Goal: Use online tool/utility: Use online tool/utility

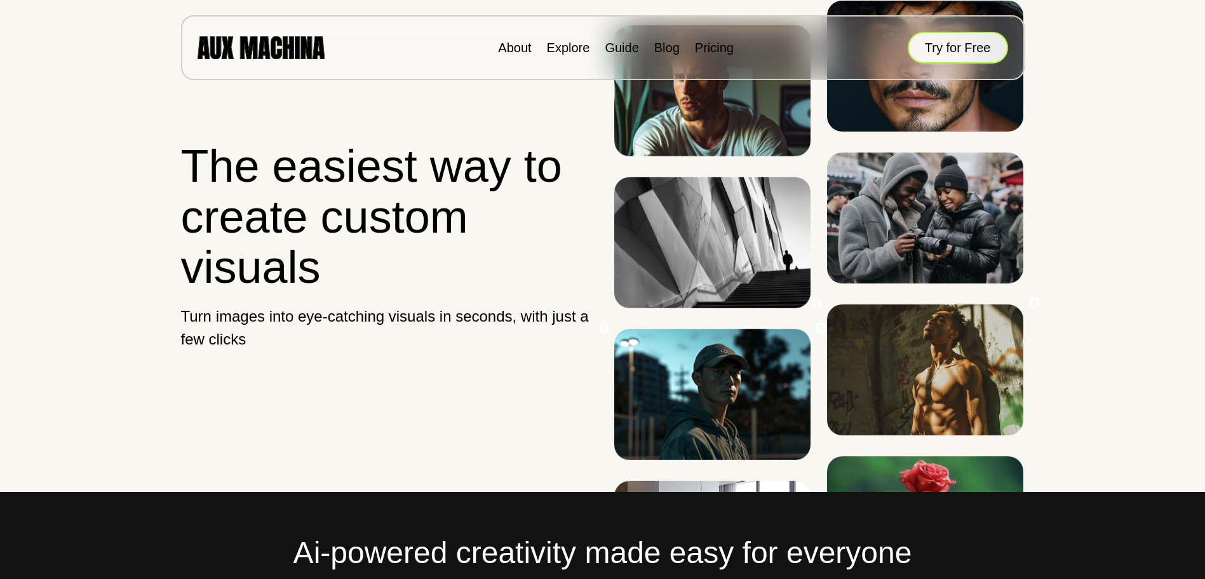
click at [963, 55] on button "Try for Free" at bounding box center [958, 48] width 100 height 32
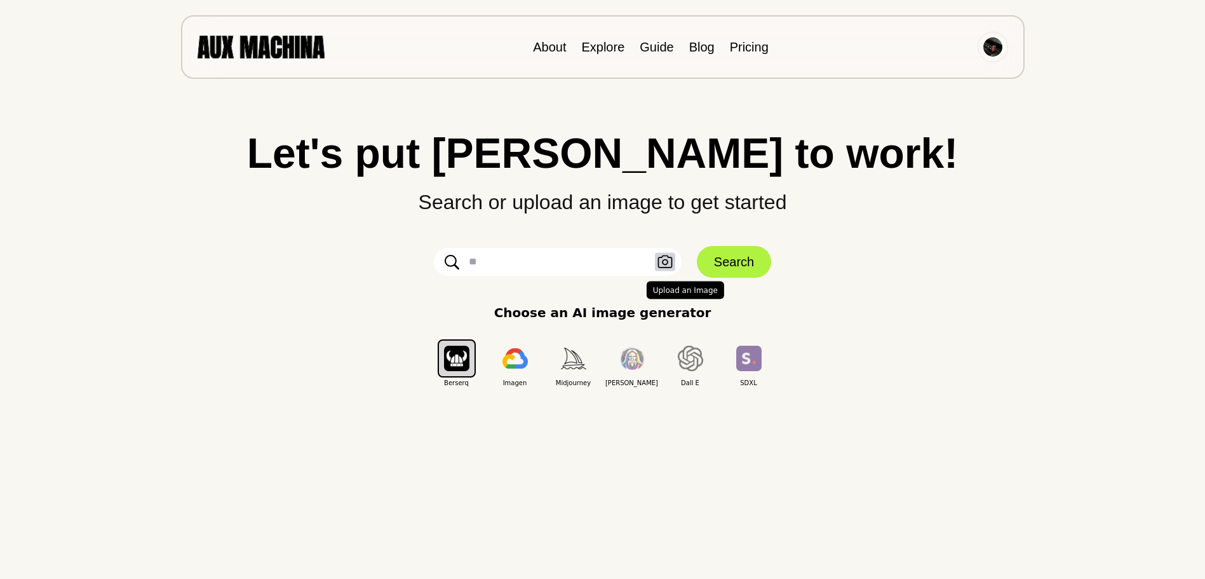
click at [661, 259] on icon "button" at bounding box center [664, 261] width 15 height 13
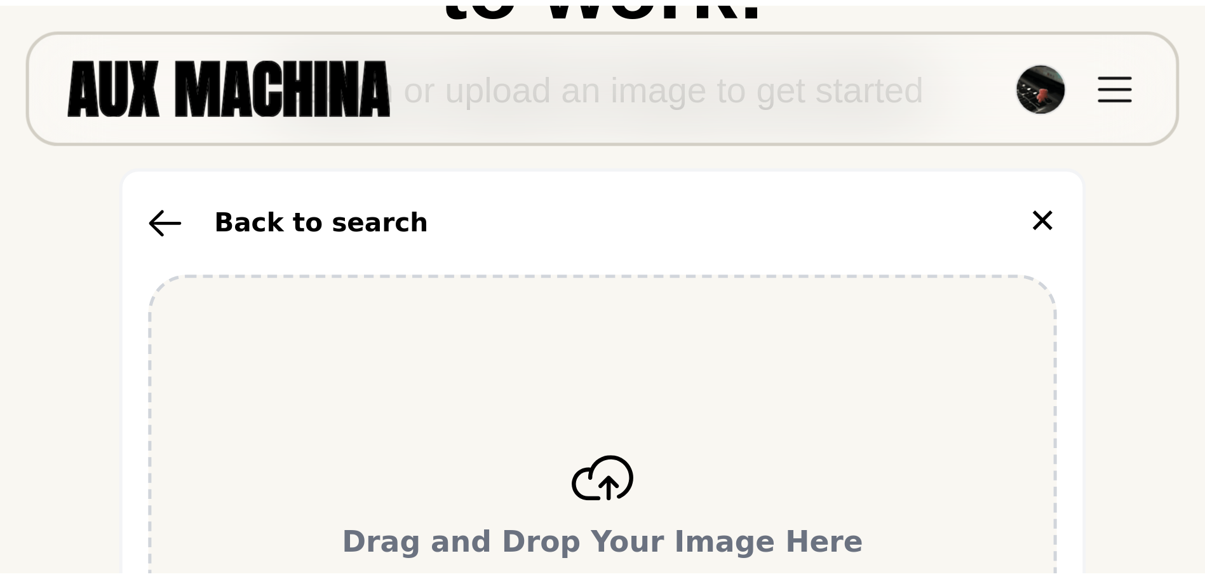
scroll to position [191, 0]
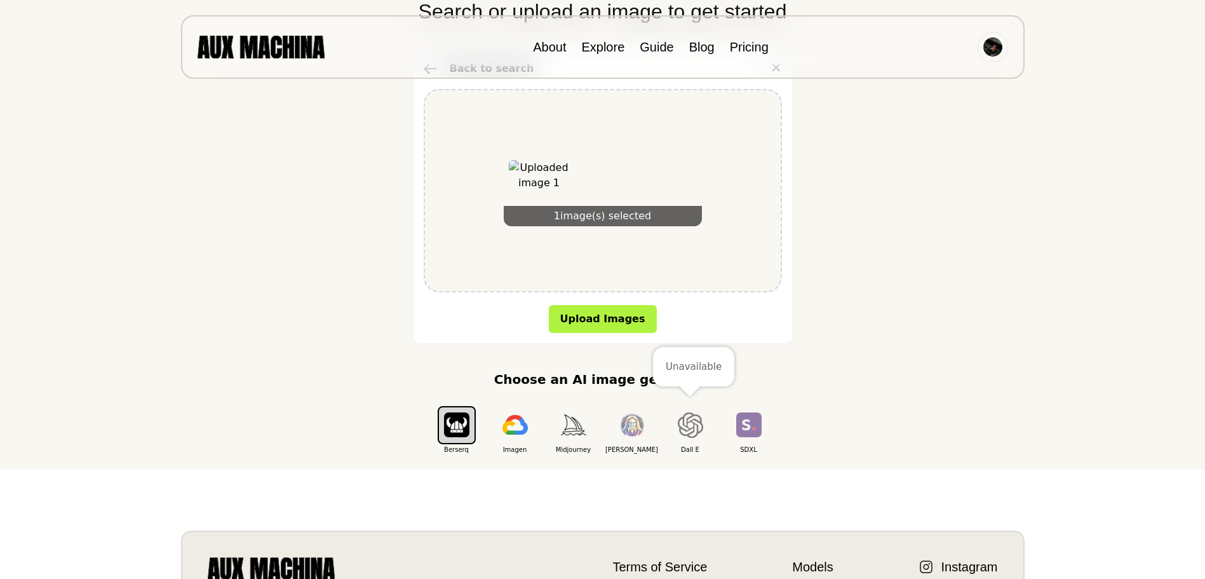
click at [683, 427] on img "button" at bounding box center [690, 424] width 25 height 25
click at [690, 428] on img "button" at bounding box center [690, 424] width 25 height 25
click at [511, 434] on img "button" at bounding box center [514, 425] width 25 height 20
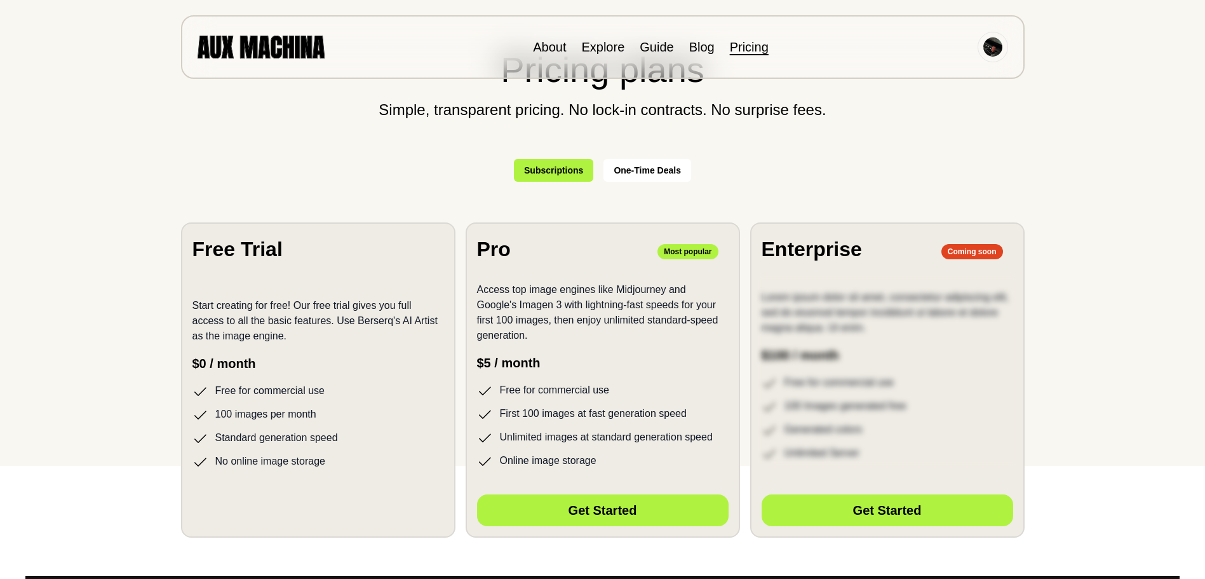
scroll to position [127, 0]
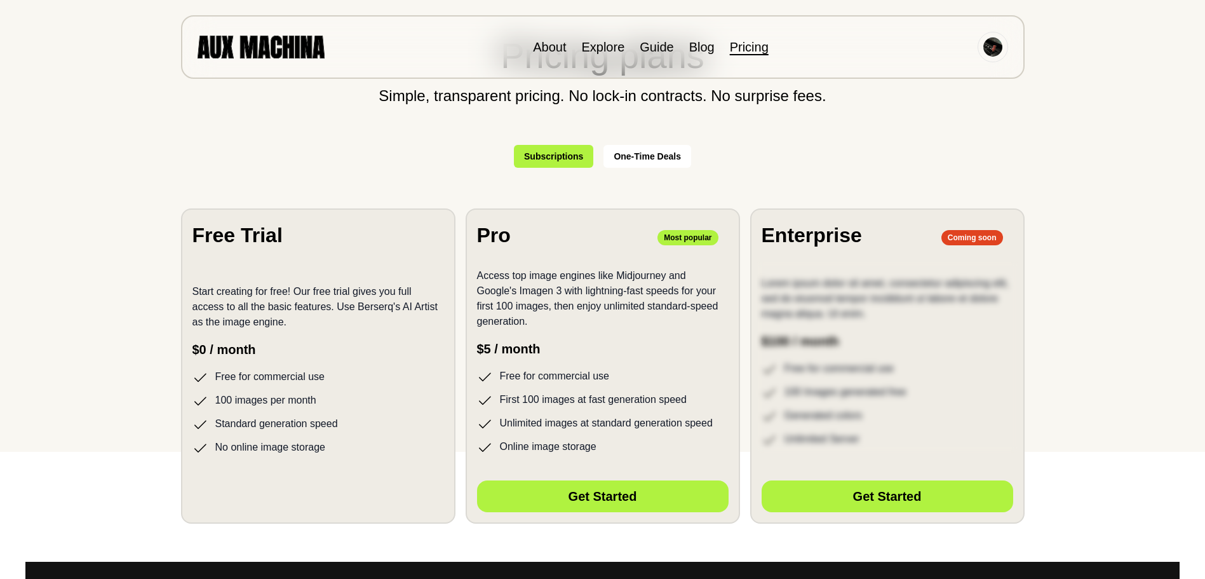
click at [363, 358] on p "$0 / month" at bounding box center [318, 349] width 252 height 19
click at [363, 298] on p "Start creating for free! Our free trial gives you full access to all the basic …" at bounding box center [318, 307] width 252 height 46
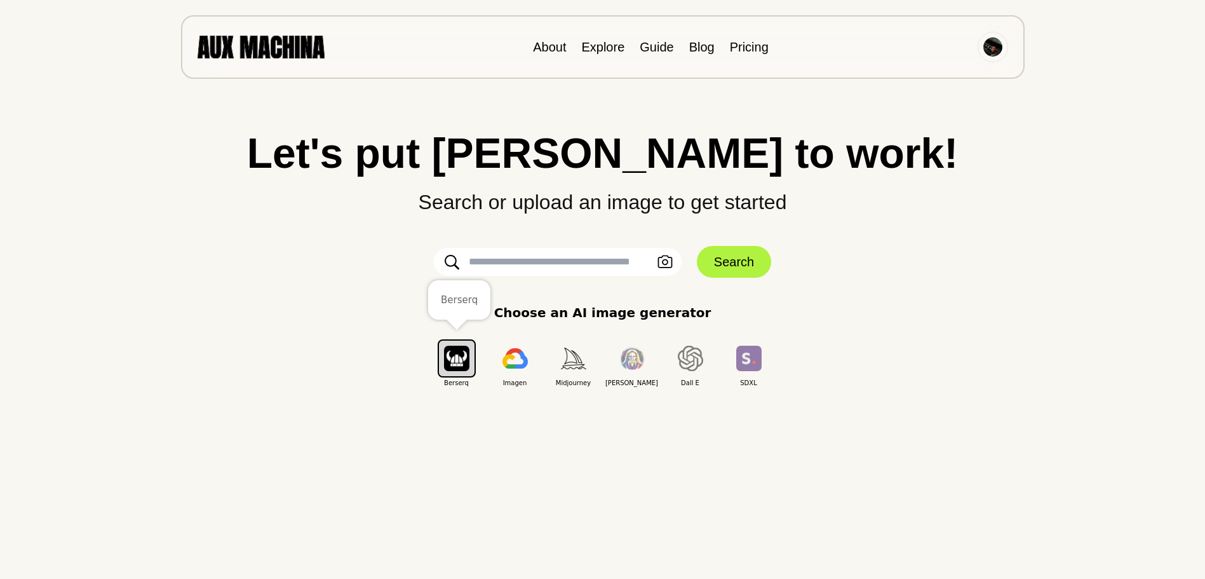
click at [445, 365] on img "button" at bounding box center [456, 358] width 25 height 25
click at [451, 362] on img "button" at bounding box center [456, 358] width 25 height 25
click at [617, 263] on input "text" at bounding box center [558, 262] width 248 height 28
click at [671, 262] on icon "button" at bounding box center [664, 261] width 15 height 13
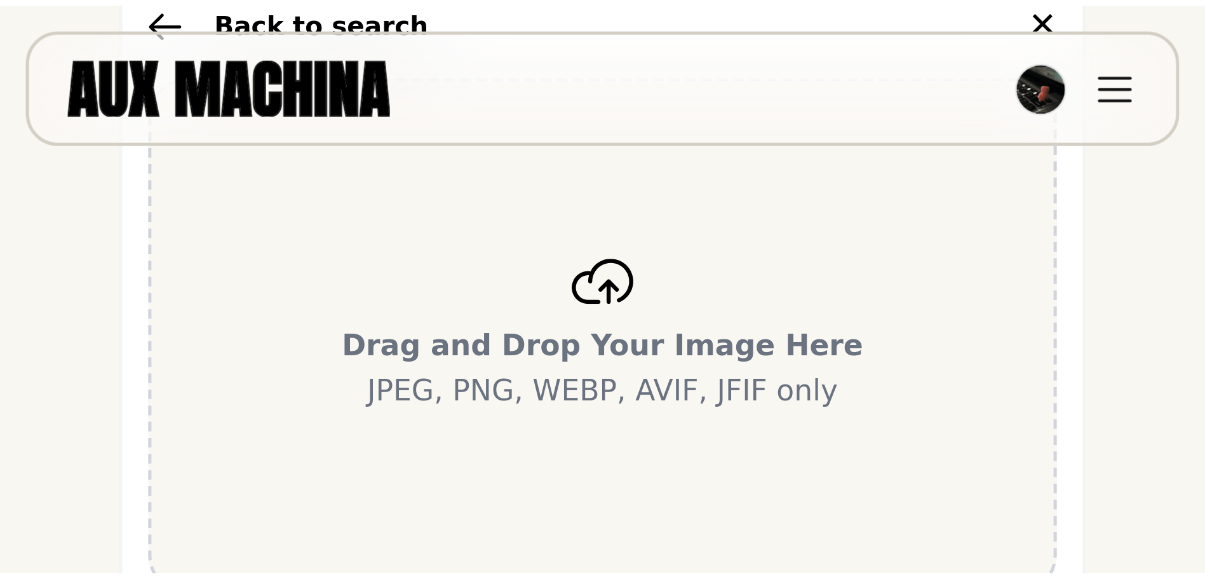
scroll to position [254, 0]
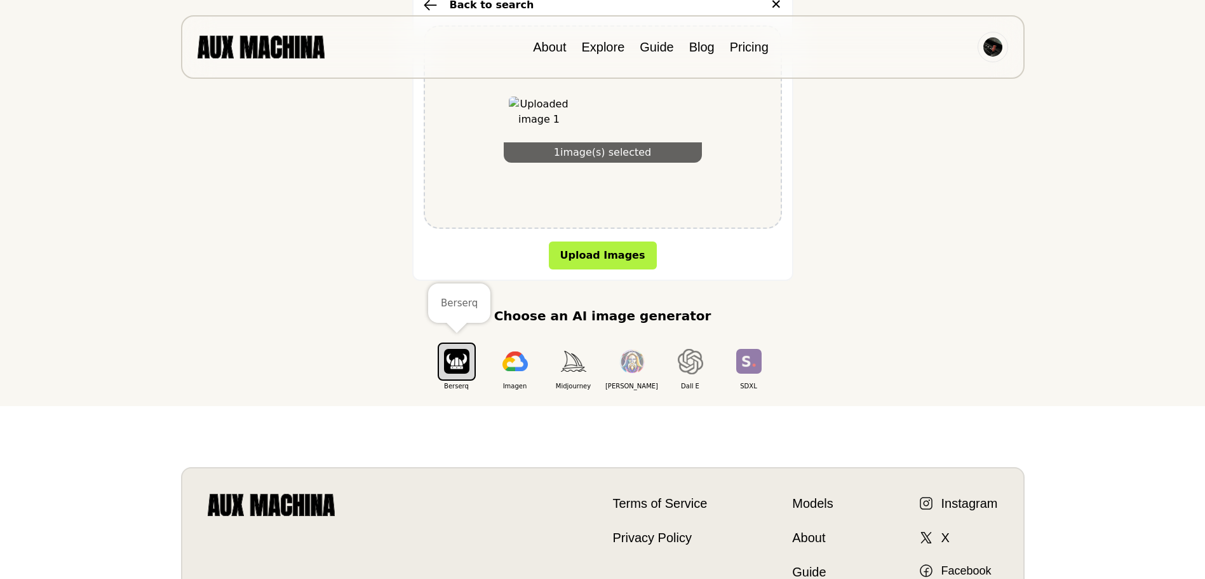
click at [450, 363] on img "button" at bounding box center [456, 361] width 25 height 25
click at [459, 361] on img "button" at bounding box center [456, 361] width 25 height 25
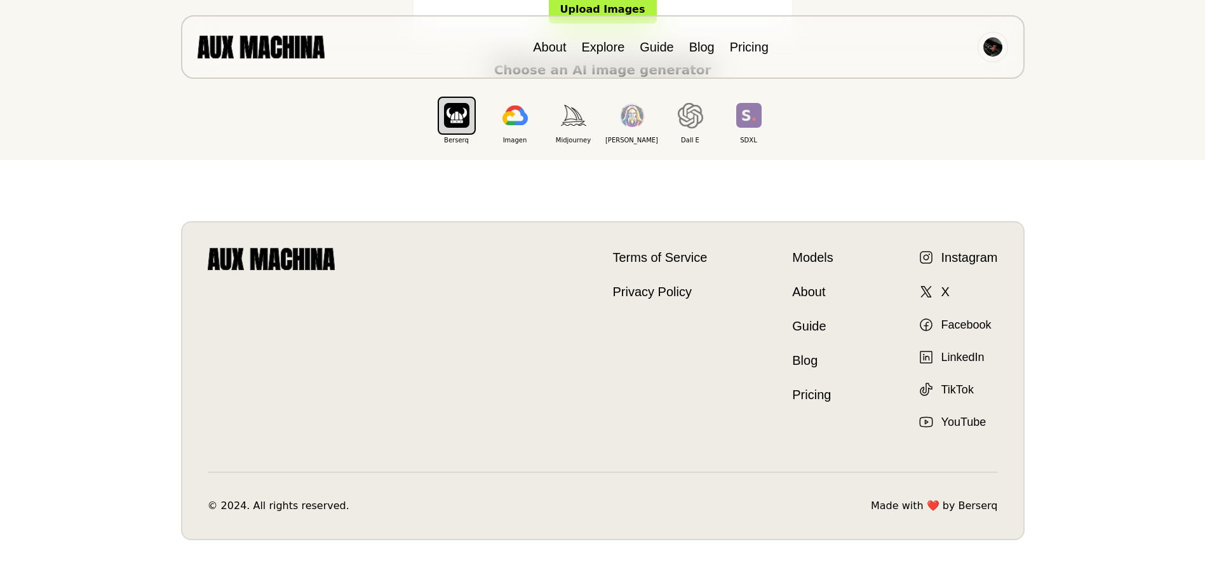
scroll to position [508, 0]
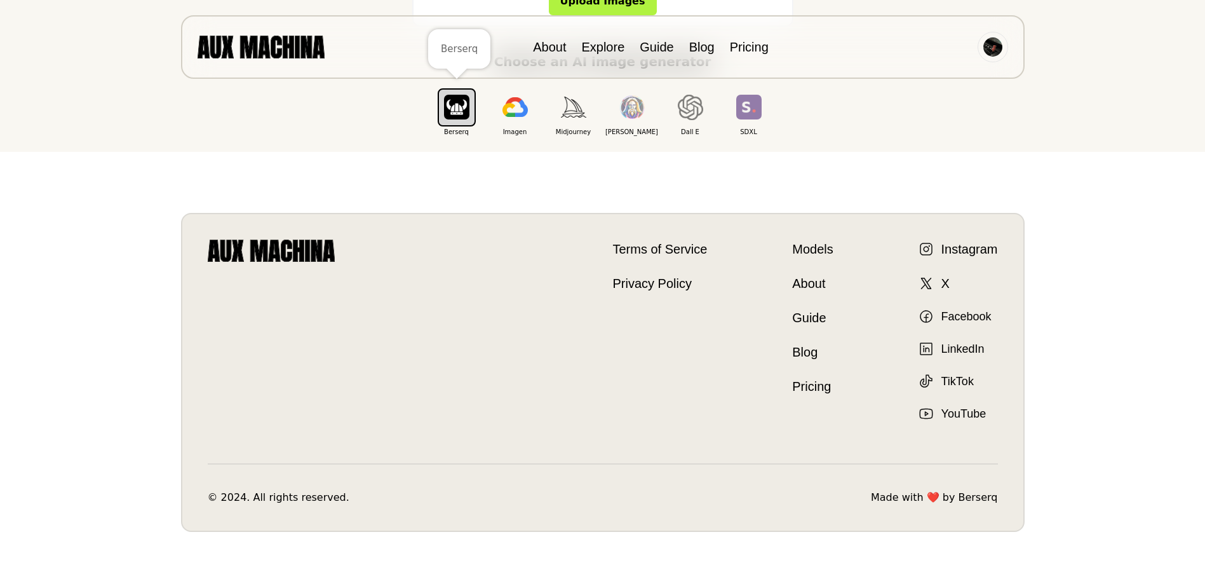
click at [449, 104] on img "button" at bounding box center [456, 107] width 25 height 25
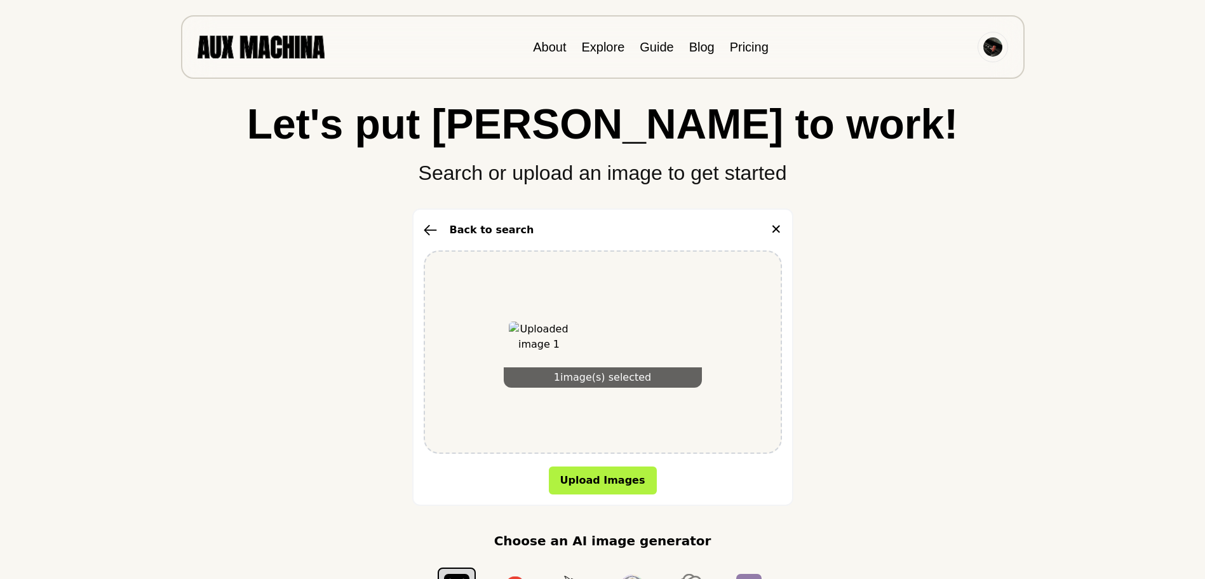
scroll to position [0, 0]
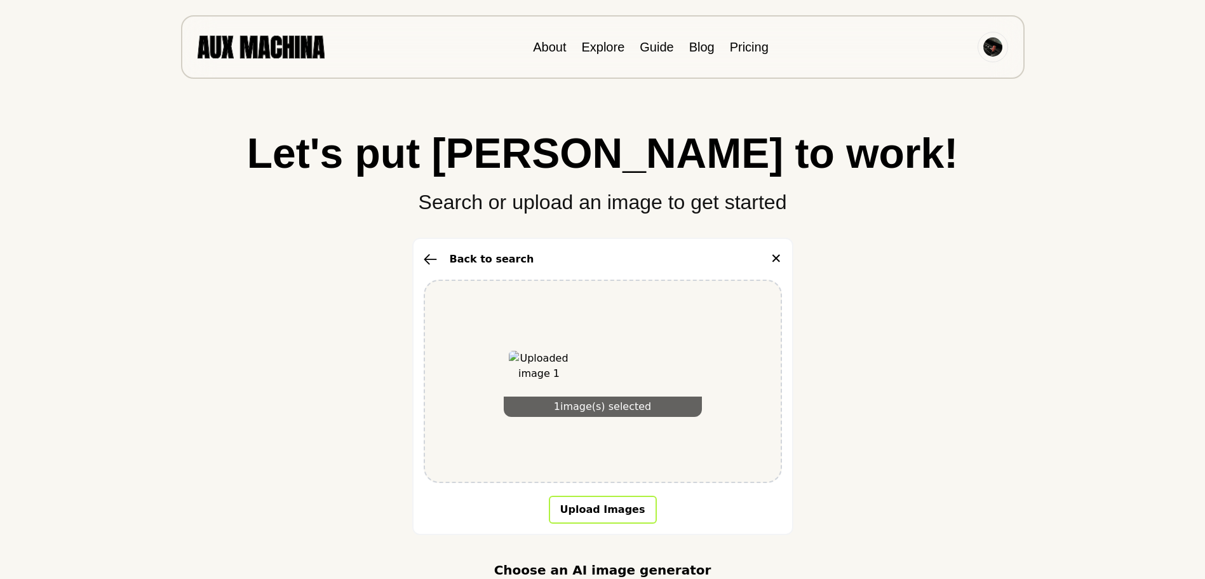
click at [629, 514] on button "Upload Images" at bounding box center [603, 509] width 108 height 28
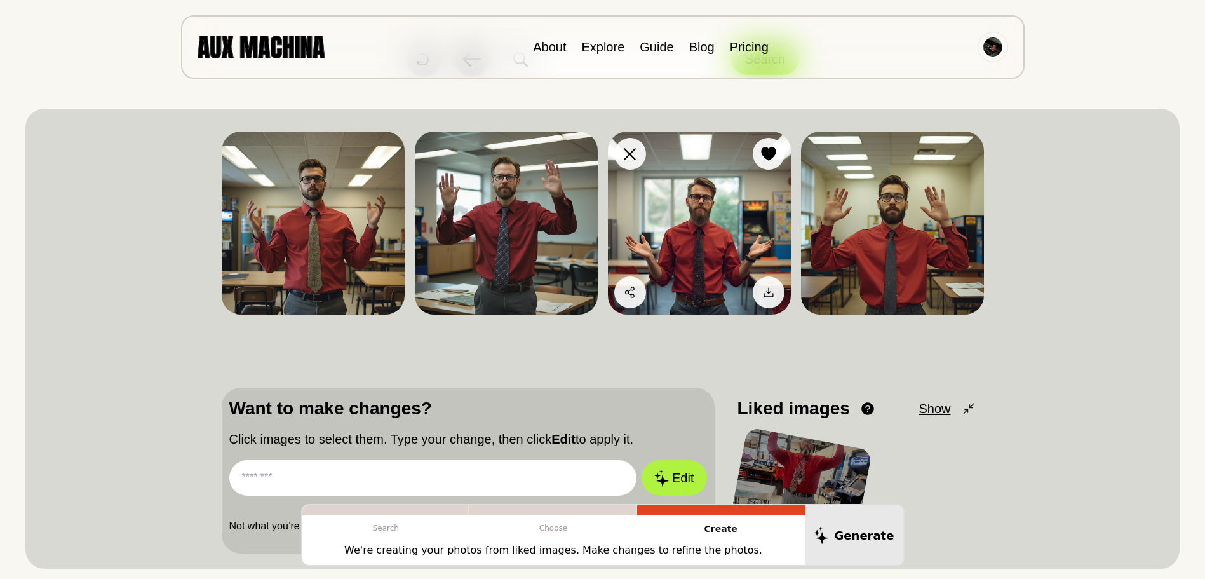
scroll to position [64, 0]
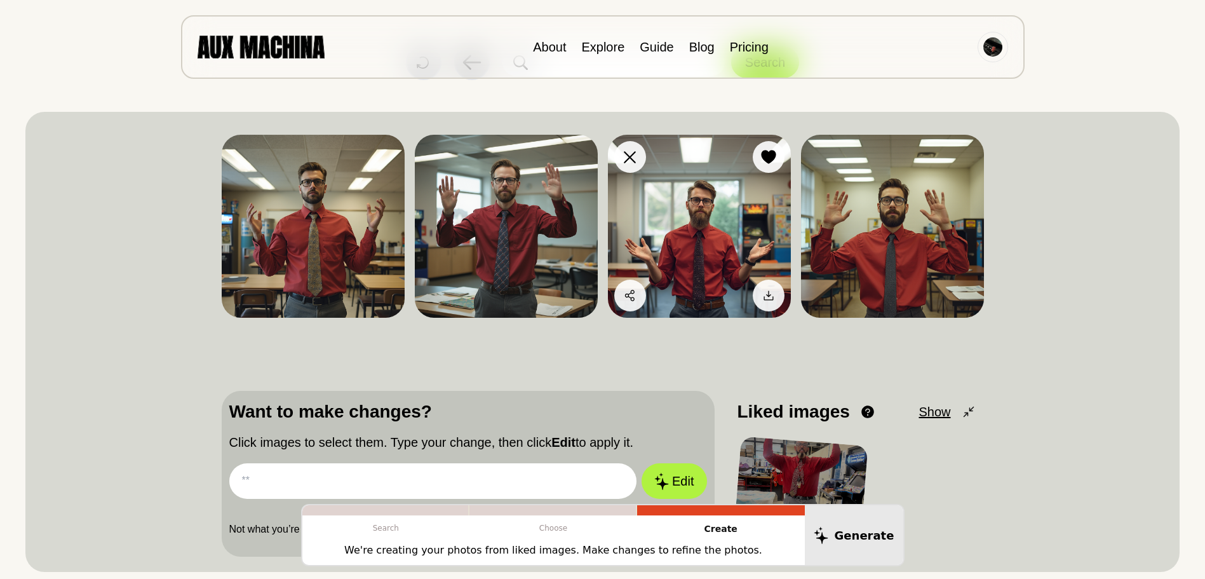
click at [735, 227] on img at bounding box center [699, 226] width 183 height 183
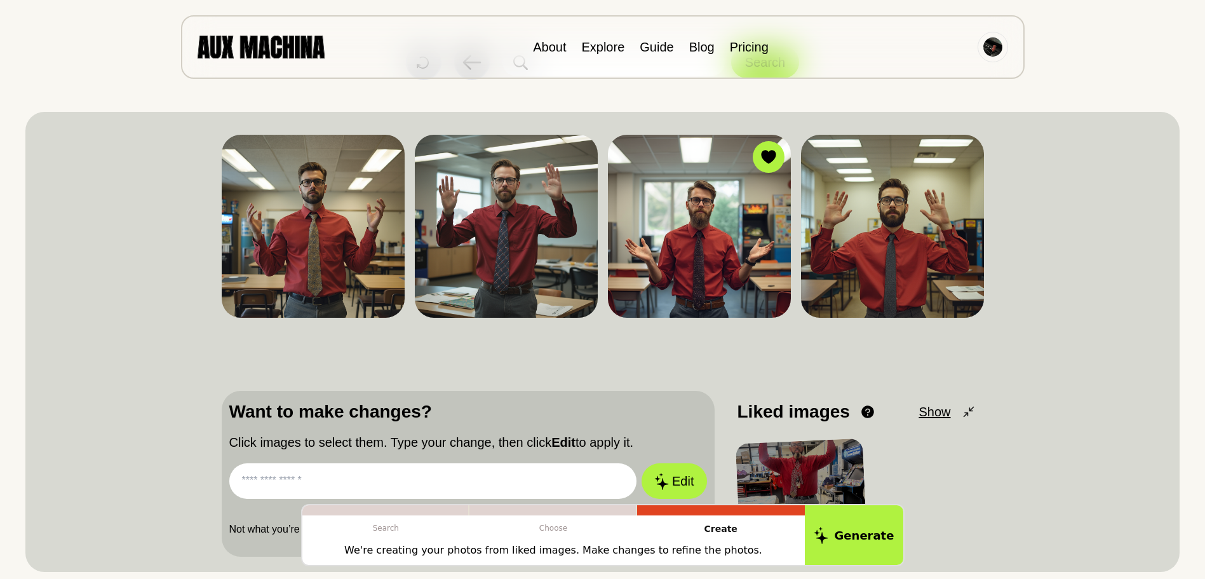
scroll to position [127, 0]
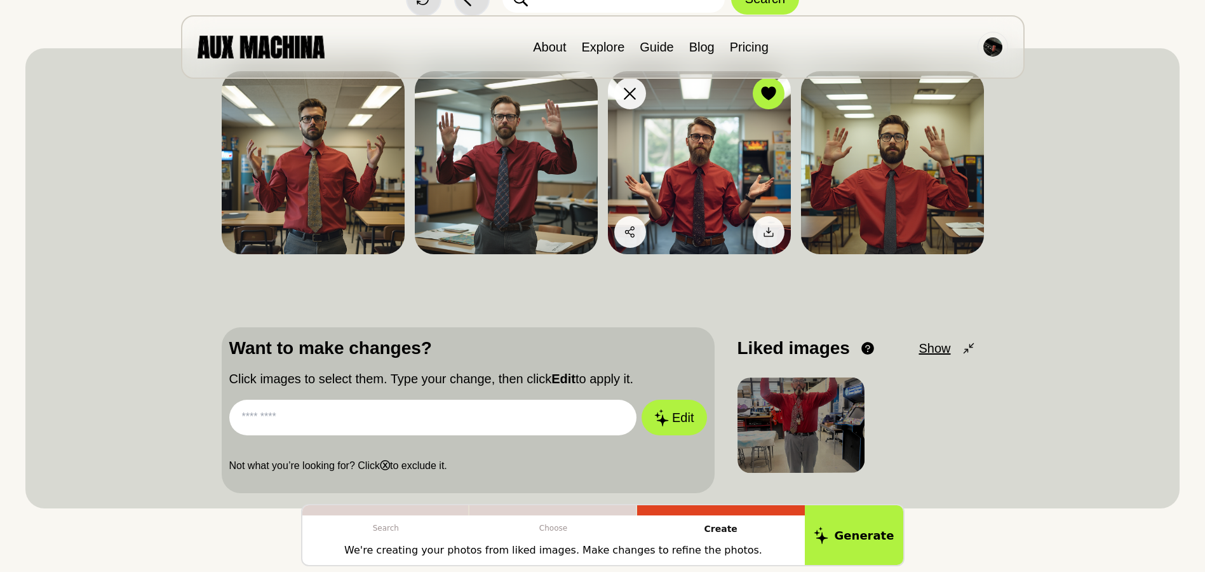
click at [730, 194] on img at bounding box center [699, 162] width 183 height 183
click at [670, 417] on button "Edit" at bounding box center [674, 417] width 69 height 37
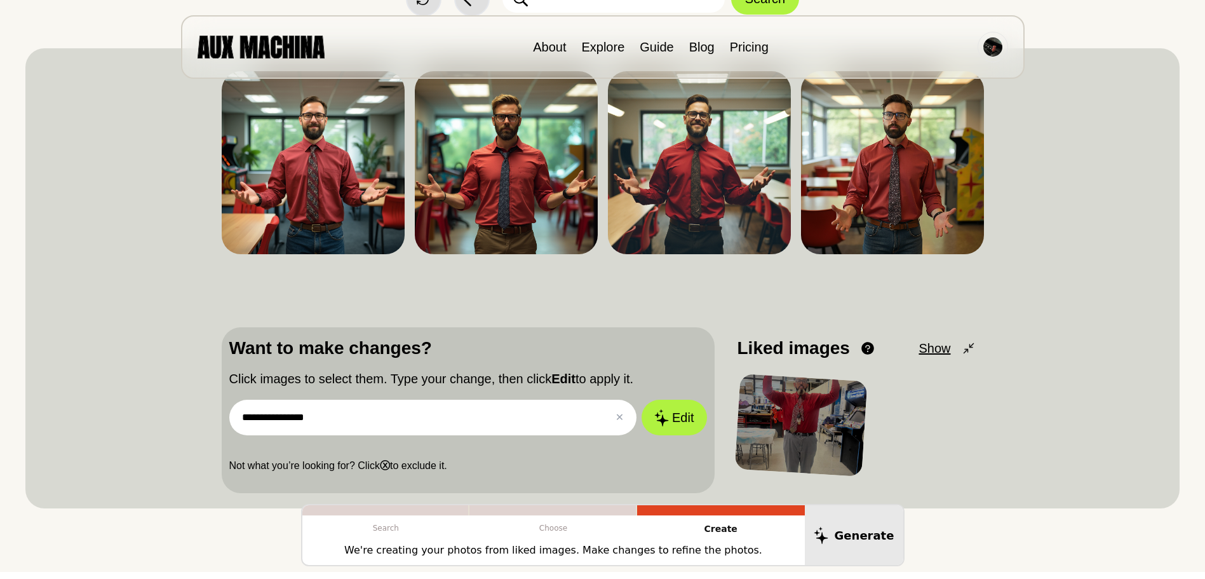
drag, startPoint x: 401, startPoint y: 414, endPoint x: 104, endPoint y: 348, distance: 304.5
click at [116, 351] on div "**********" at bounding box center [602, 278] width 1154 height 460
drag, startPoint x: 524, startPoint y: 408, endPoint x: 116, endPoint y: 333, distance: 415.2
click at [116, 333] on div "**********" at bounding box center [602, 278] width 1154 height 460
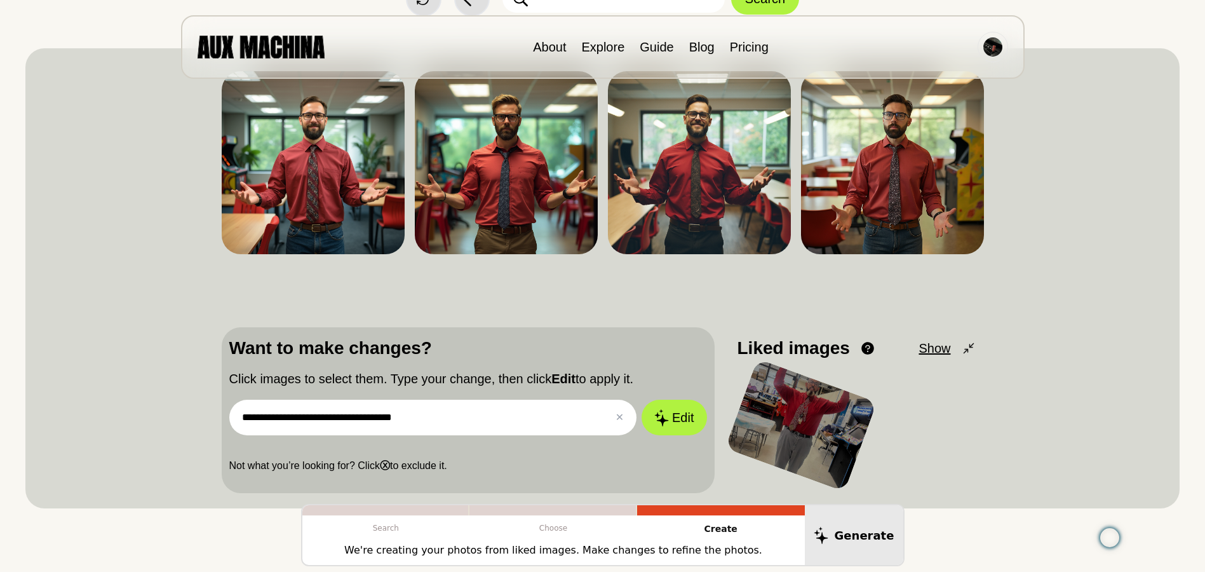
click at [313, 417] on input "**********" at bounding box center [433, 418] width 408 height 36
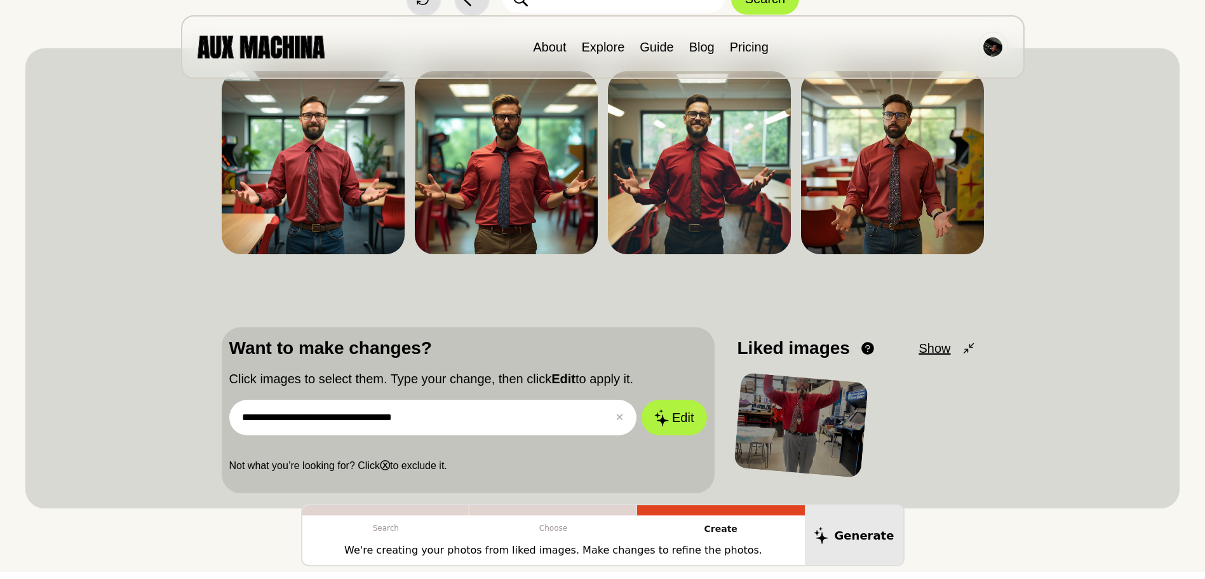
drag, startPoint x: 314, startPoint y: 415, endPoint x: 338, endPoint y: 413, distance: 23.6
click at [338, 413] on input "**********" at bounding box center [433, 418] width 408 height 36
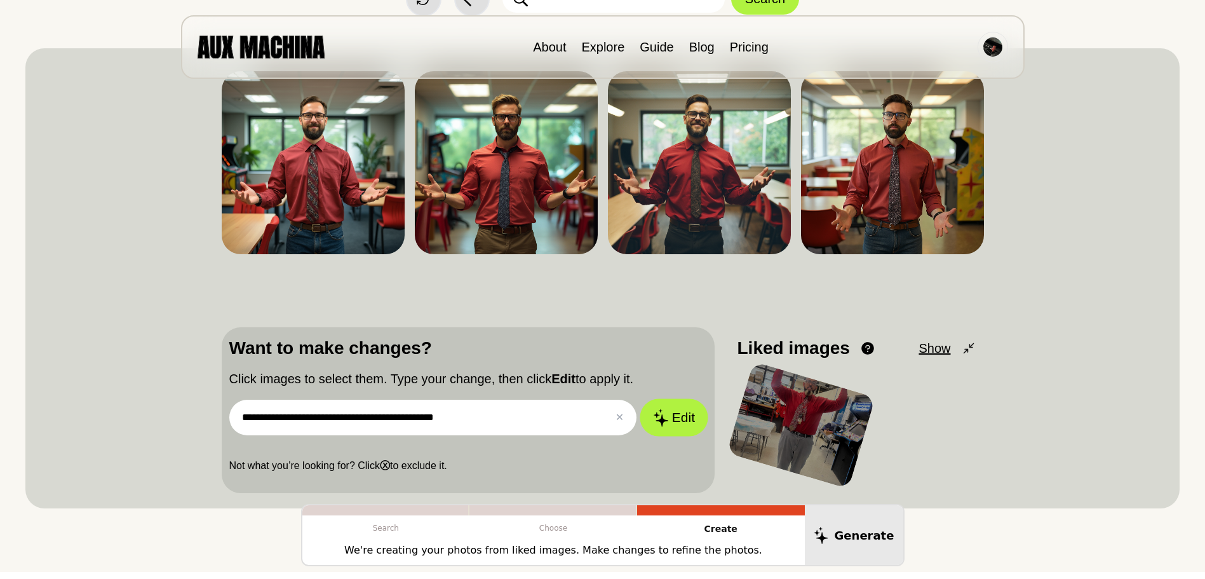
type input "**********"
click at [675, 413] on button "Edit" at bounding box center [674, 417] width 69 height 37
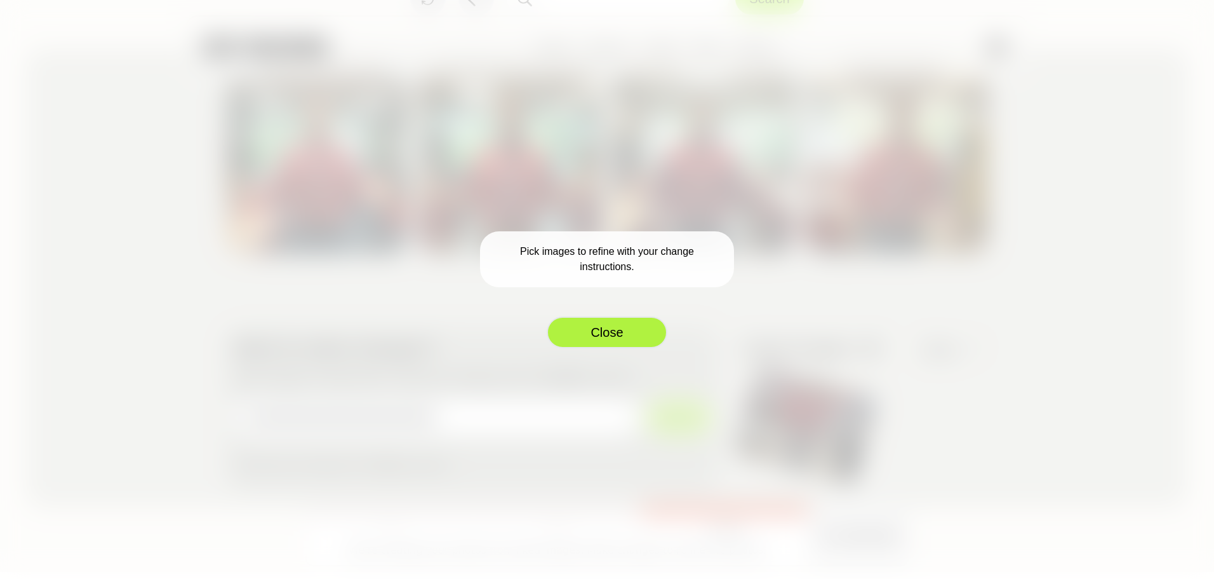
click at [600, 336] on button "Close" at bounding box center [607, 332] width 121 height 32
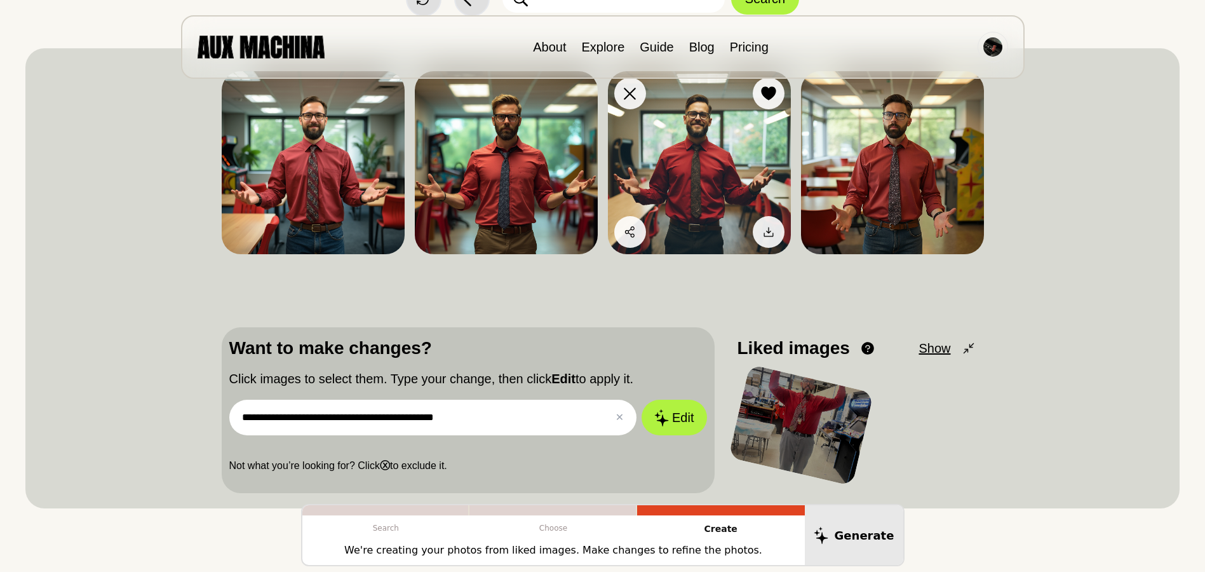
click at [752, 159] on img at bounding box center [699, 162] width 183 height 183
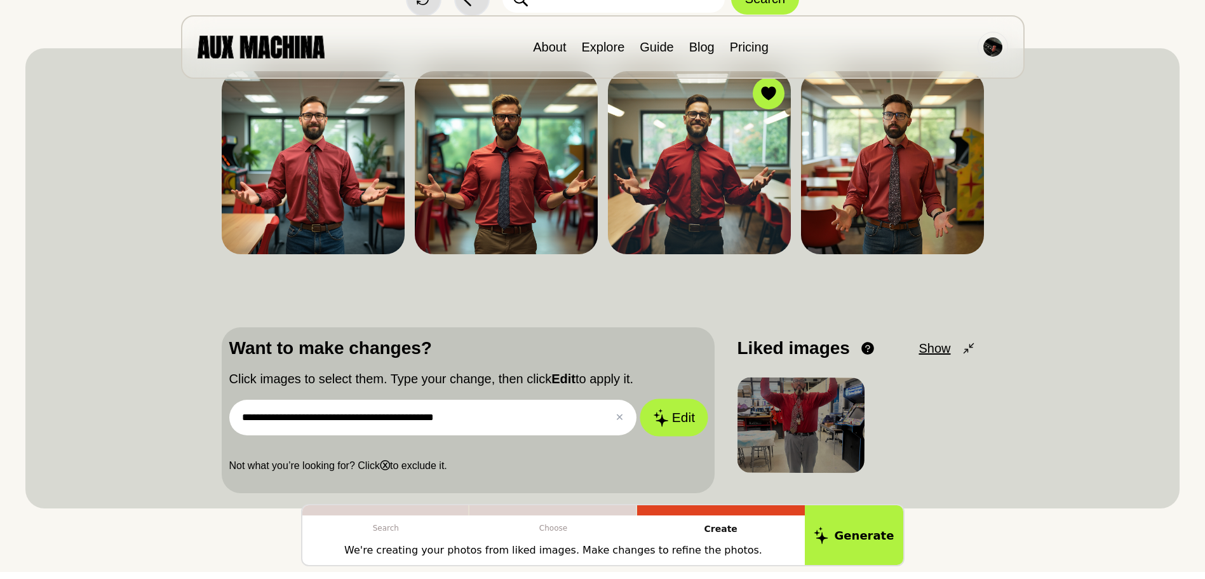
click at [679, 415] on button "Edit" at bounding box center [674, 417] width 69 height 37
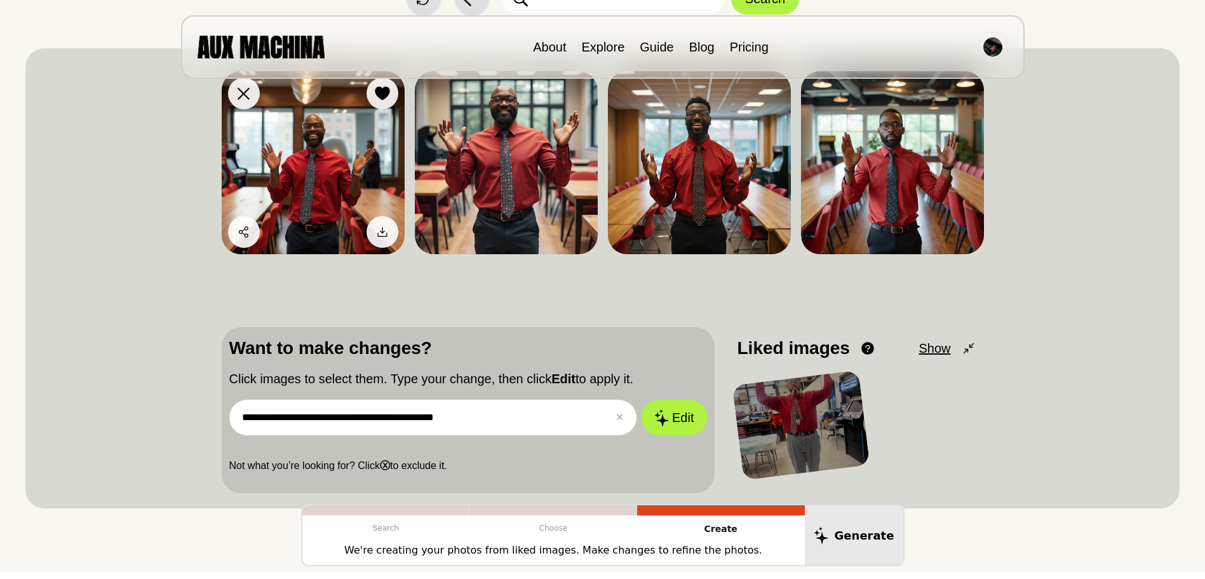
click at [346, 133] on img at bounding box center [313, 162] width 183 height 183
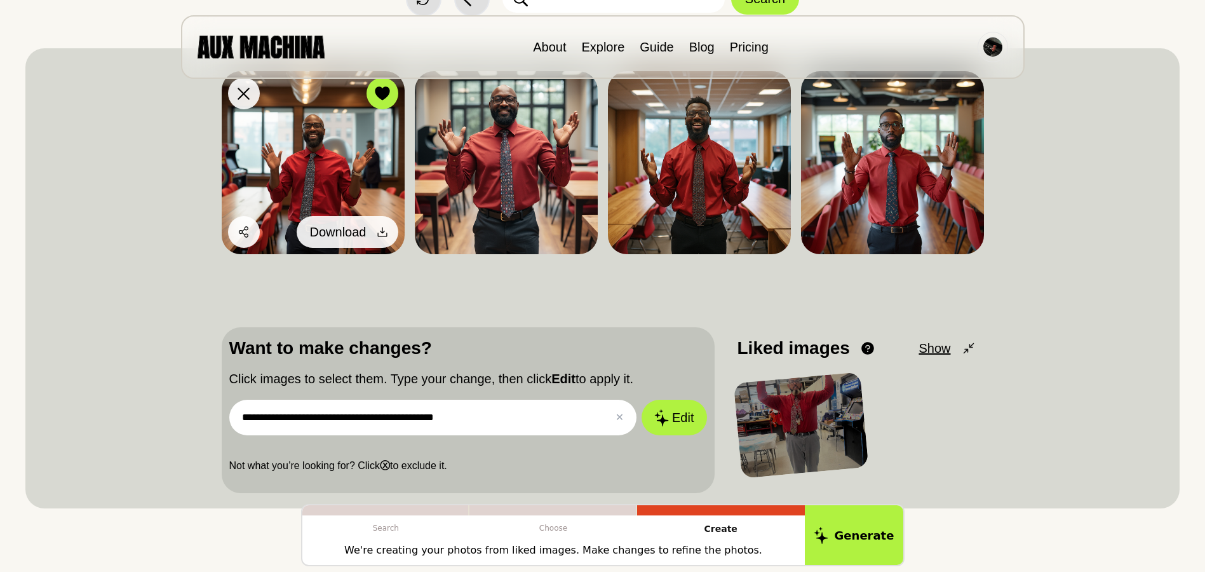
click at [389, 239] on div at bounding box center [382, 231] width 19 height 19
click at [386, 231] on icon at bounding box center [382, 231] width 13 height 13
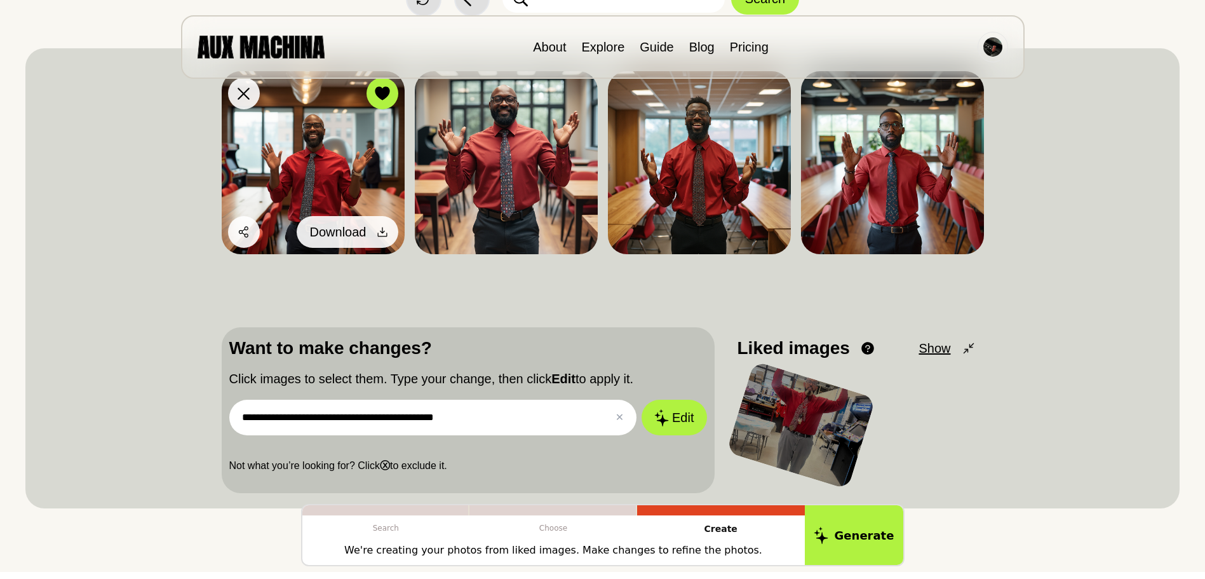
click at [373, 231] on div at bounding box center [382, 231] width 19 height 19
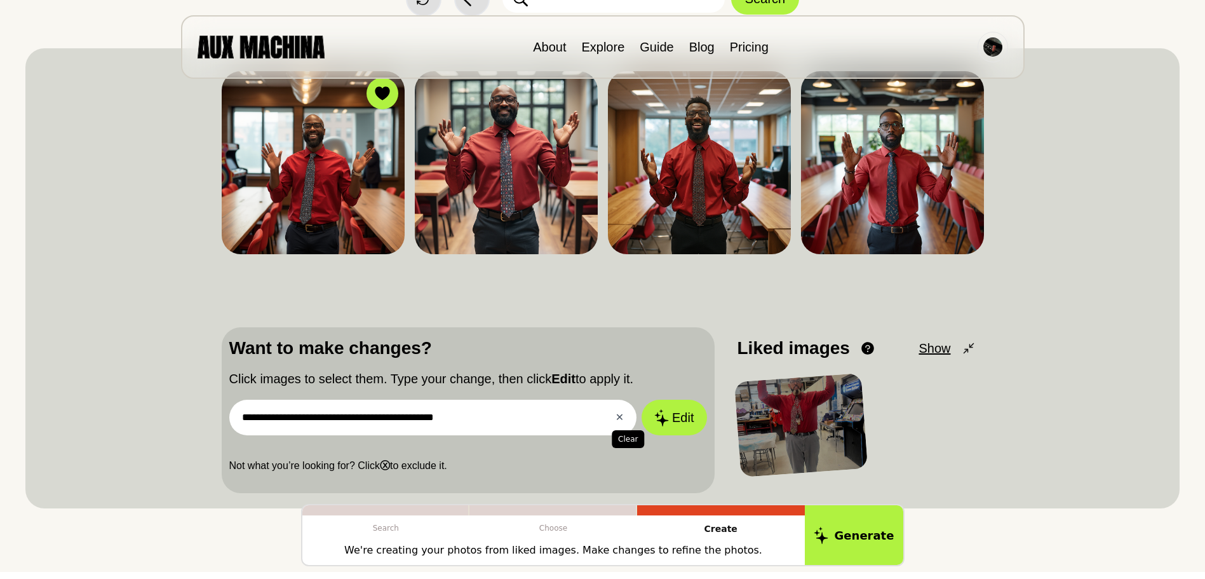
click at [620, 419] on button "✕ Clear" at bounding box center [619, 417] width 8 height 15
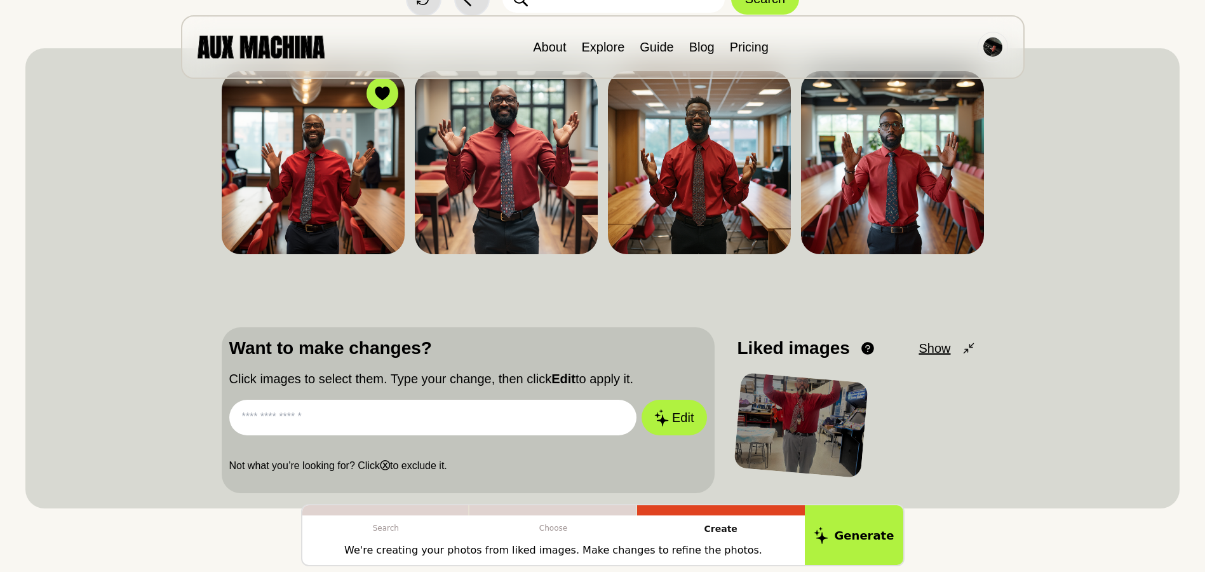
click at [406, 411] on input "text" at bounding box center [433, 418] width 408 height 36
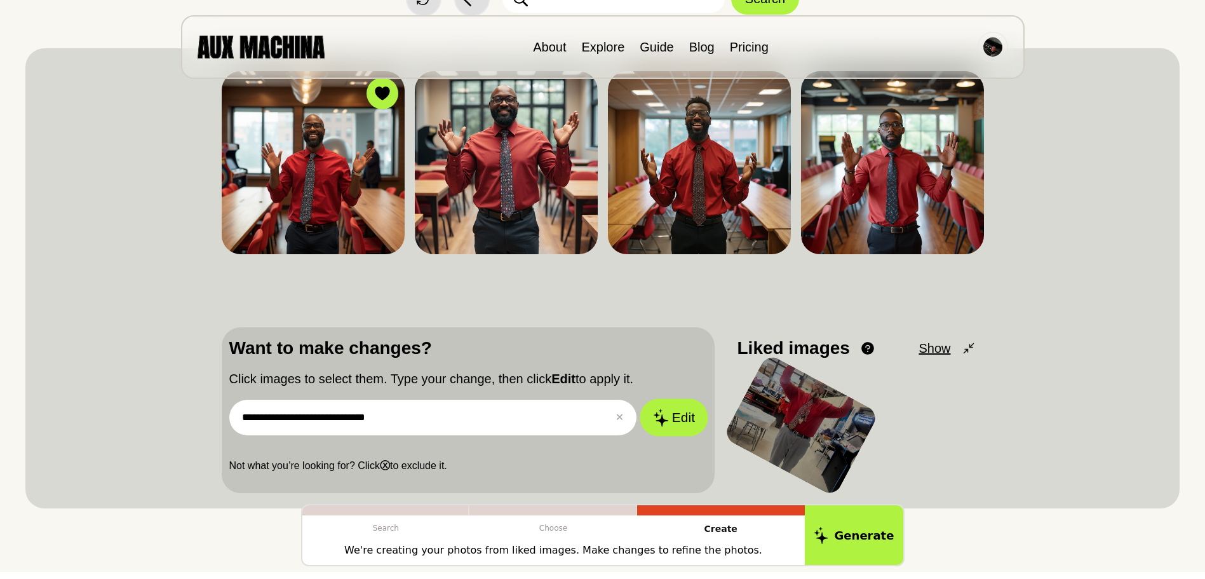
click at [682, 415] on button "Edit" at bounding box center [674, 417] width 69 height 37
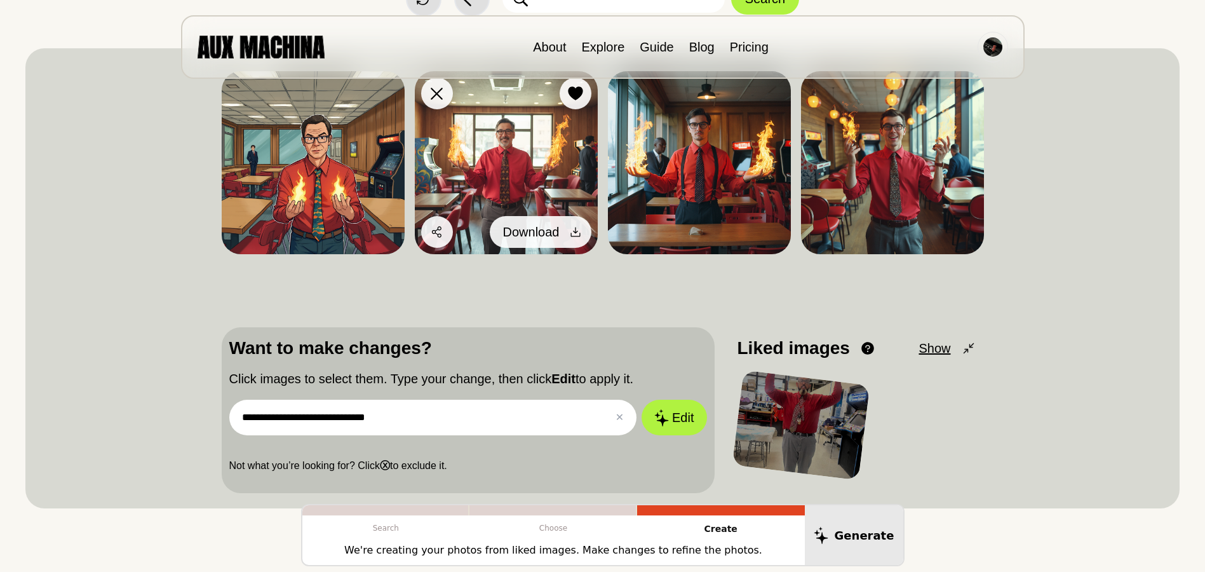
click at [576, 231] on icon at bounding box center [575, 231] width 13 height 13
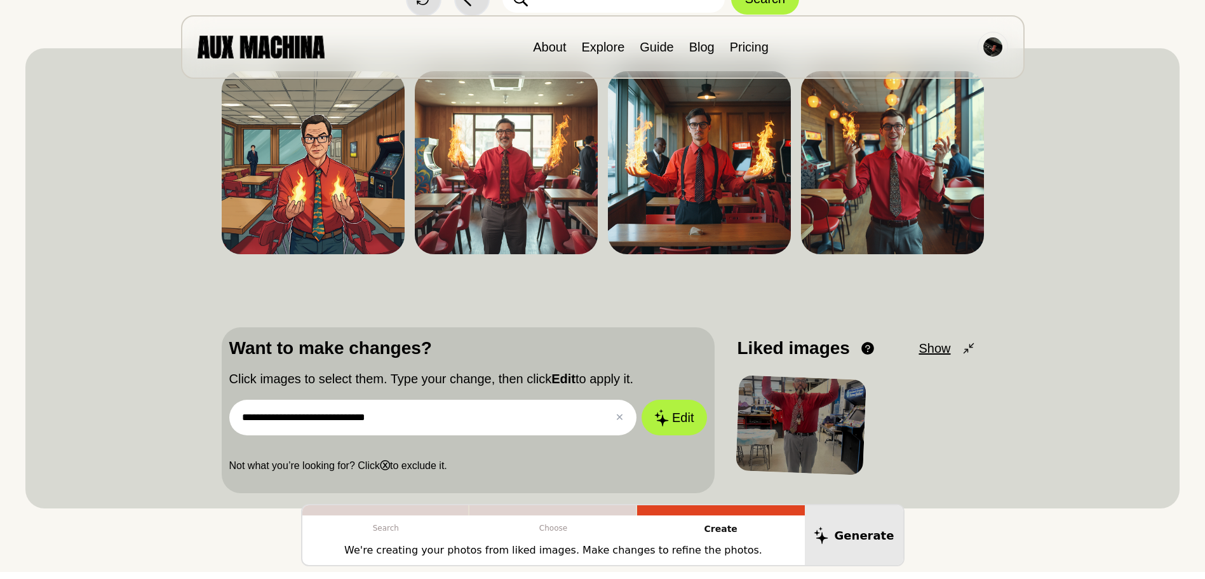
click at [407, 410] on input "**********" at bounding box center [433, 418] width 408 height 36
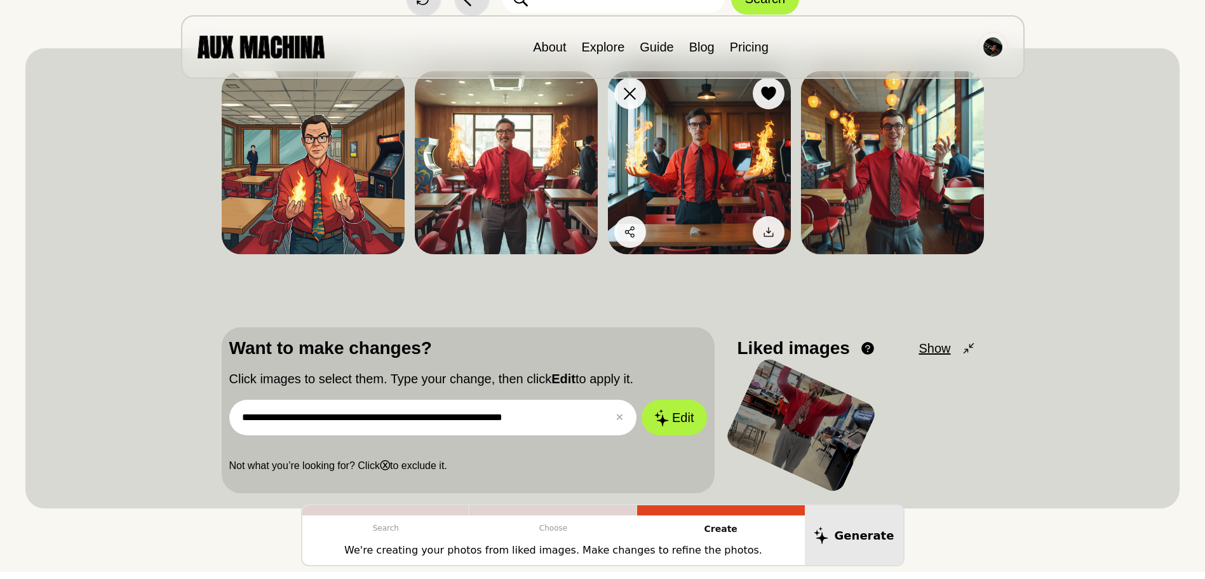
type input "**********"
click at [715, 189] on img at bounding box center [699, 162] width 183 height 183
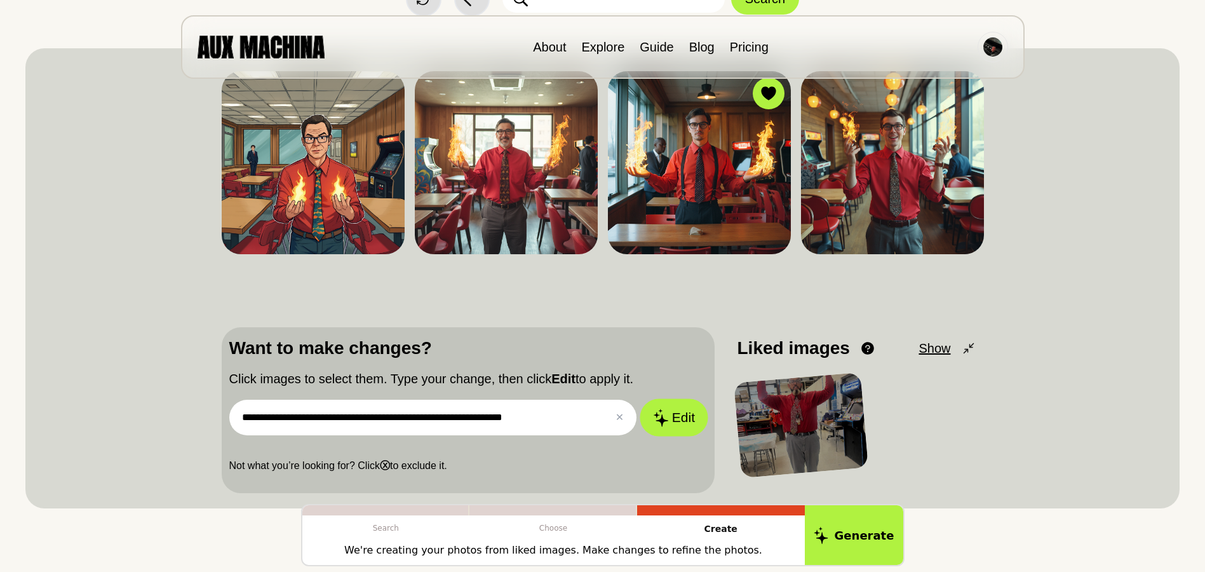
click at [687, 420] on button "Edit" at bounding box center [674, 417] width 69 height 37
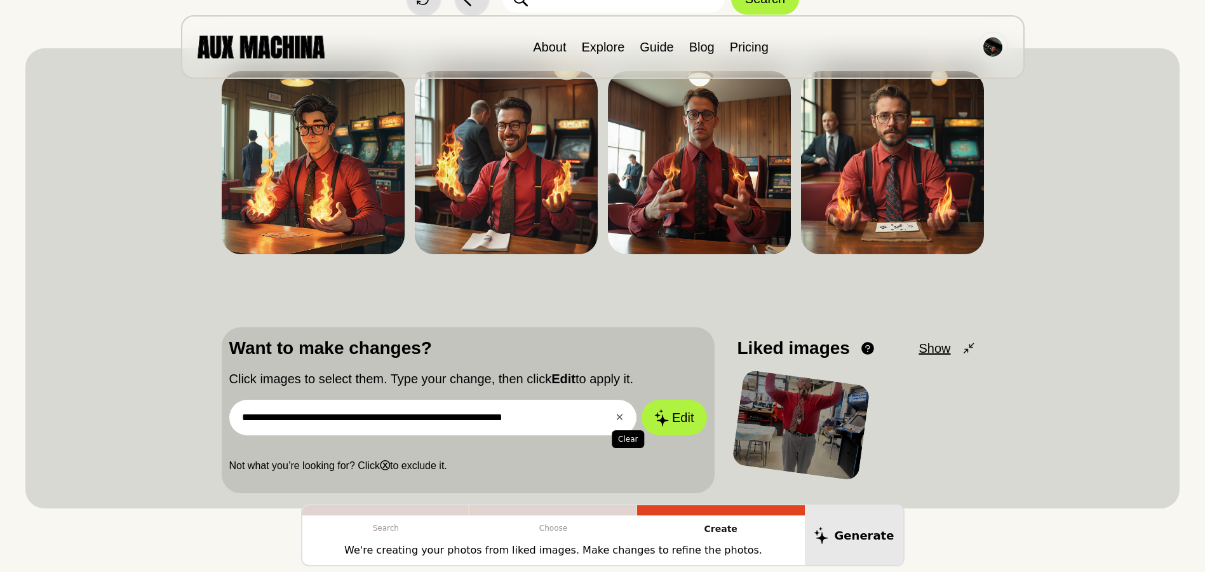
click at [618, 417] on button "✕ Clear" at bounding box center [619, 417] width 8 height 15
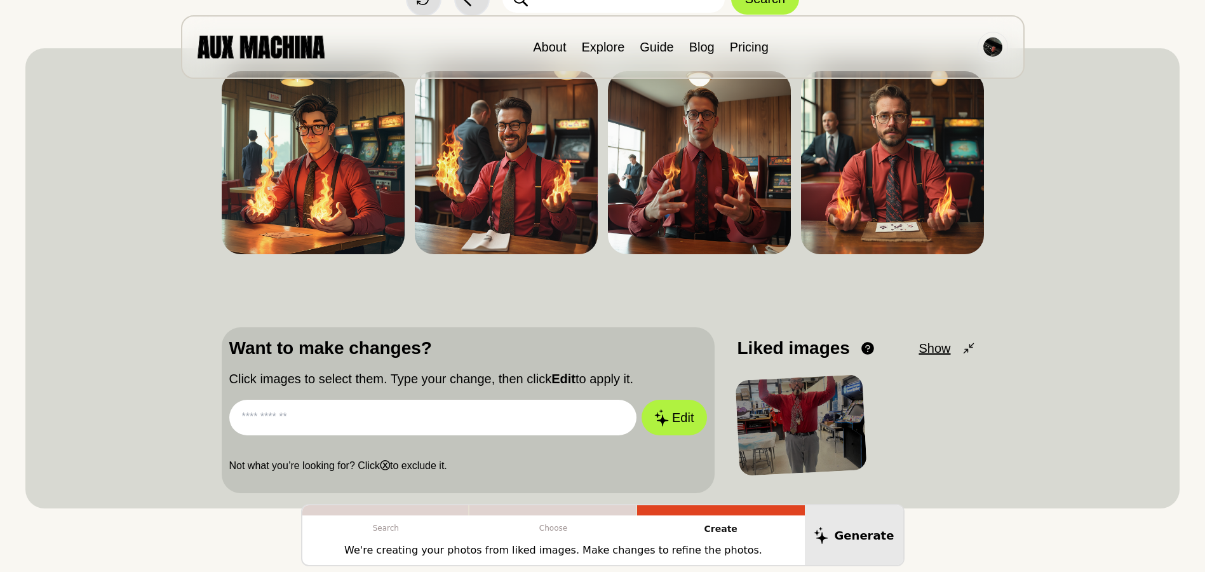
click at [826, 409] on div at bounding box center [800, 425] width 131 height 102
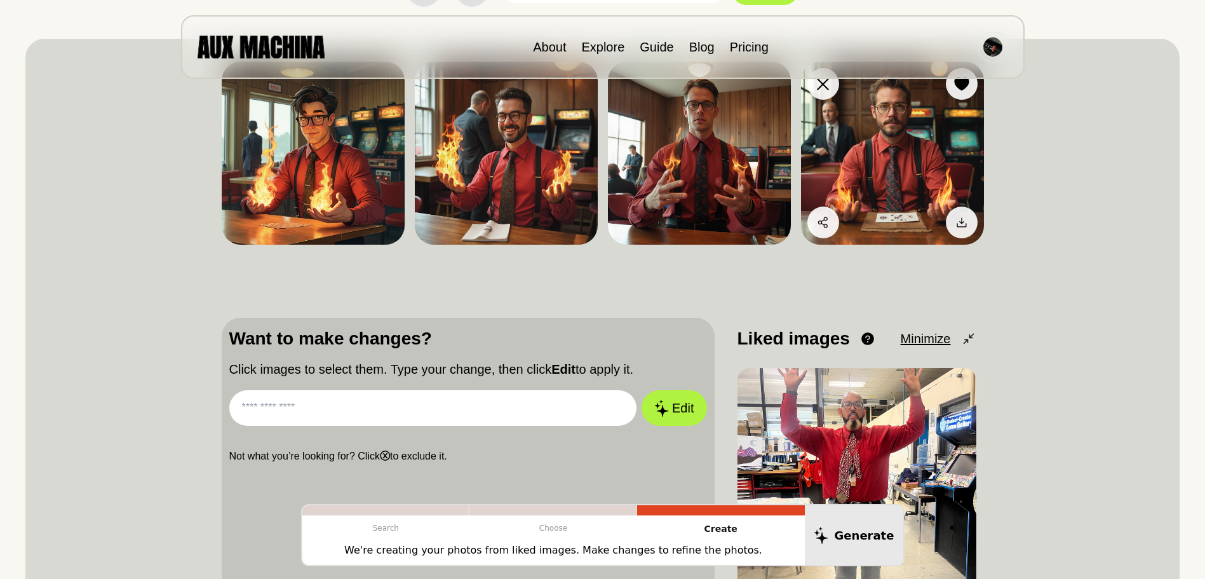
scroll to position [318, 0]
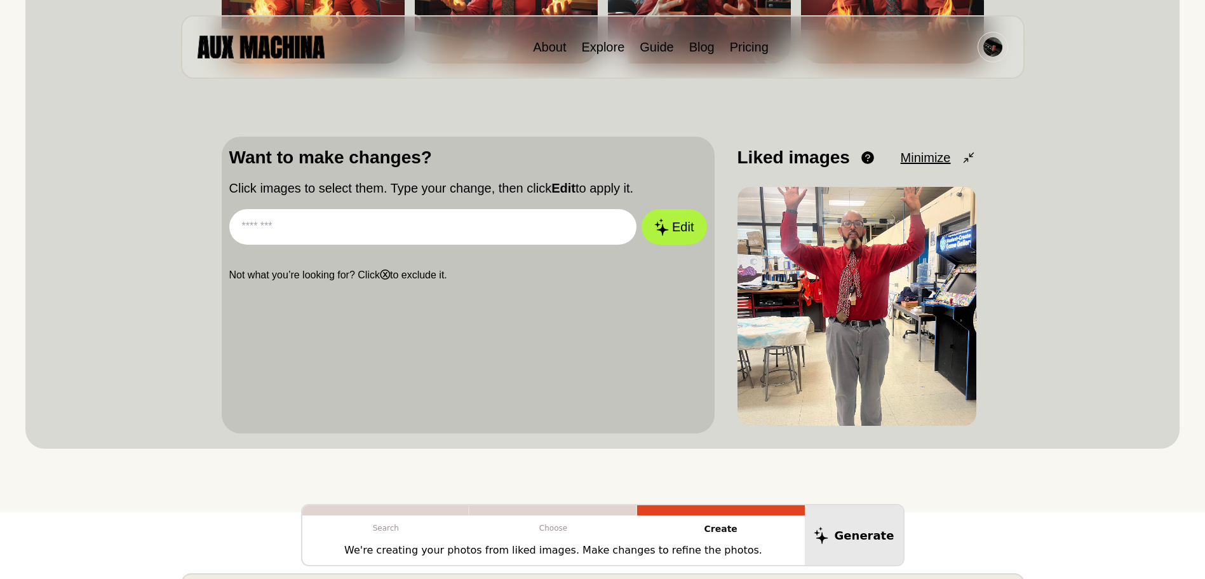
click at [288, 226] on input "text" at bounding box center [433, 227] width 408 height 36
click at [866, 225] on img at bounding box center [856, 306] width 239 height 239
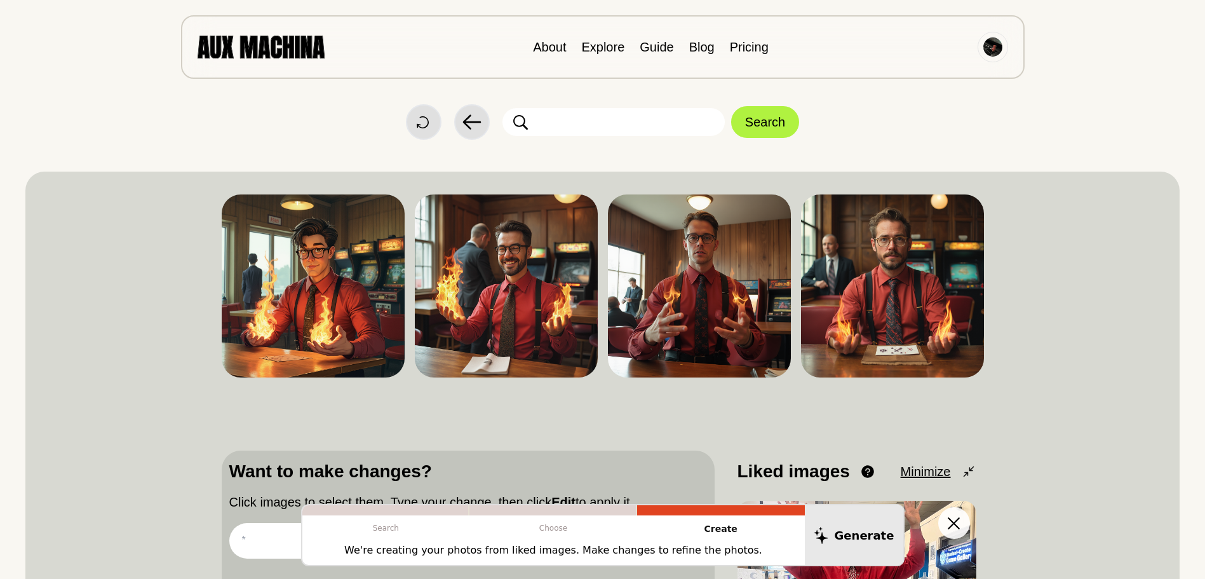
scroll to position [0, 0]
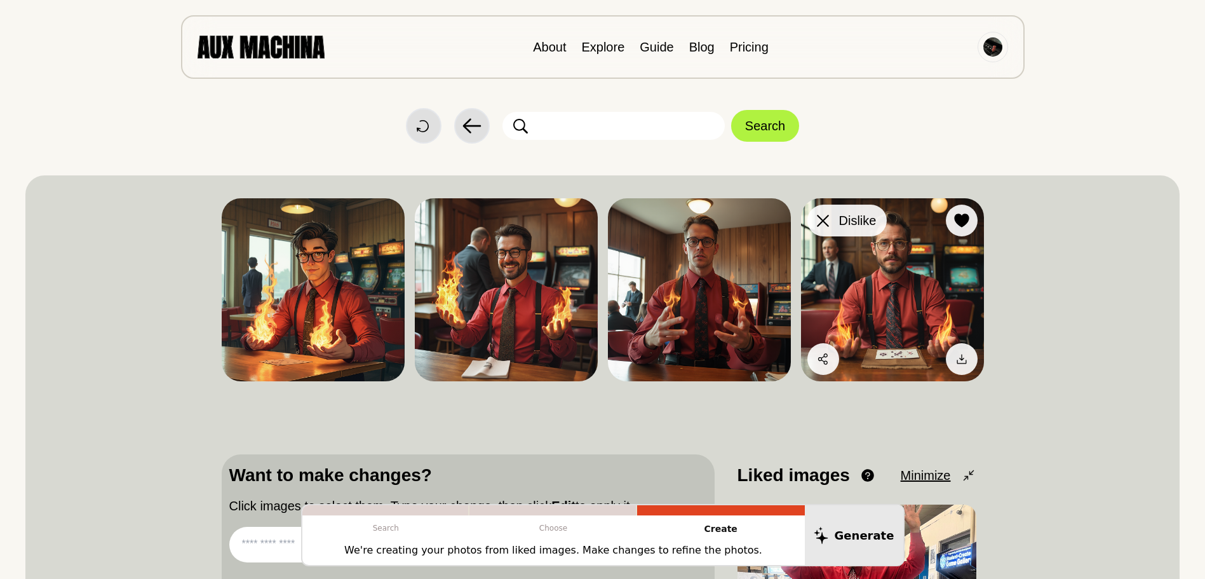
click at [826, 219] on icon at bounding box center [823, 221] width 12 height 12
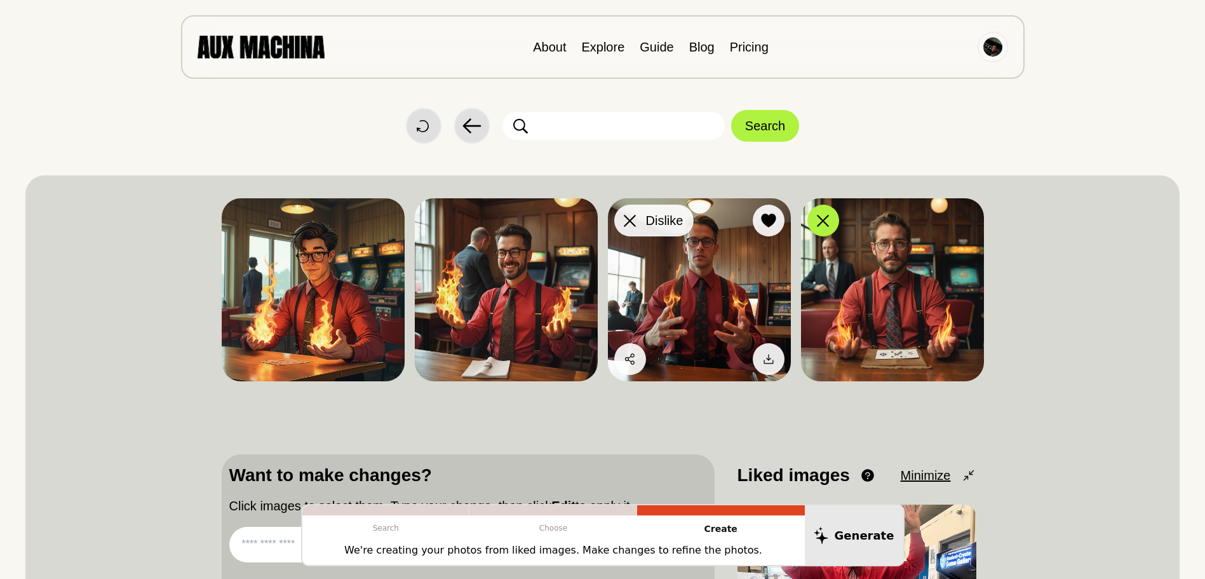
click at [634, 215] on icon at bounding box center [630, 221] width 12 height 12
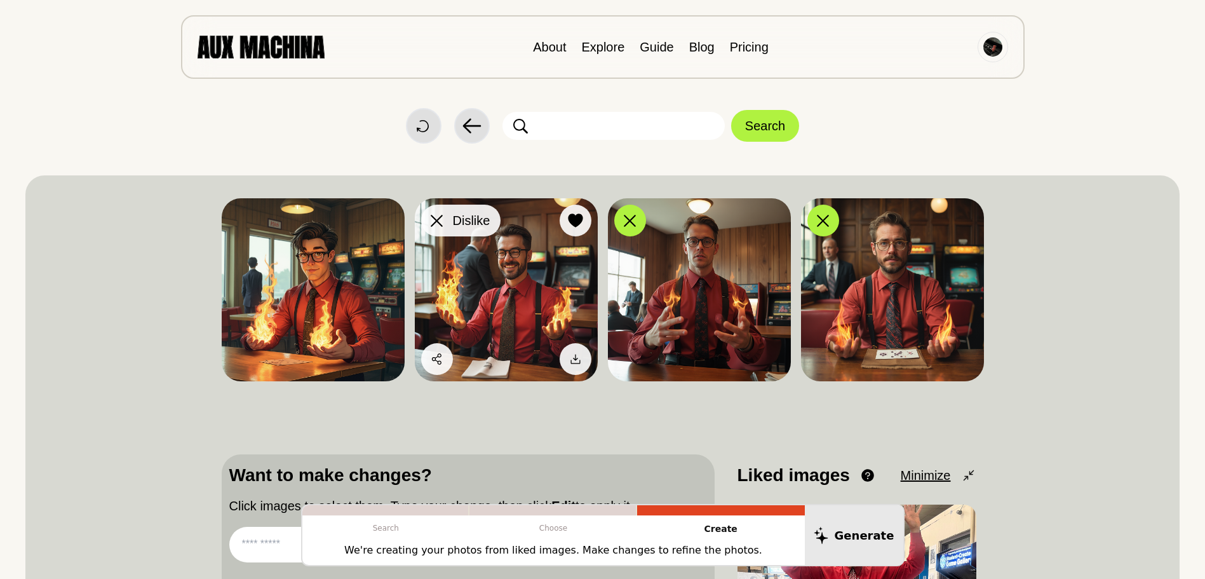
click at [441, 215] on icon at bounding box center [437, 221] width 12 height 12
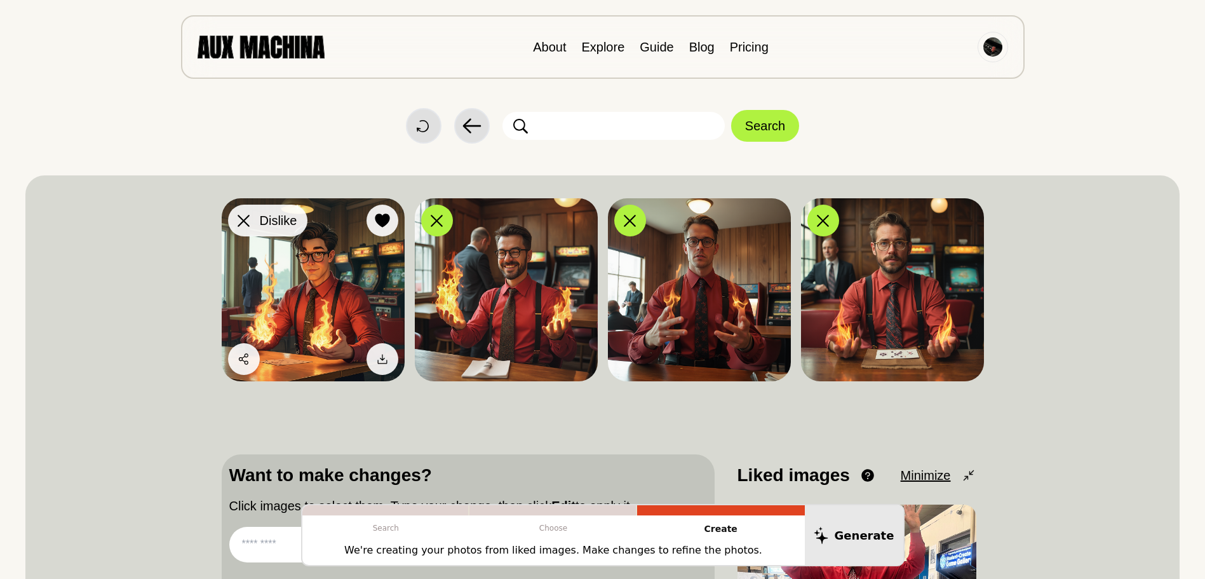
click at [246, 223] on icon at bounding box center [244, 221] width 12 height 12
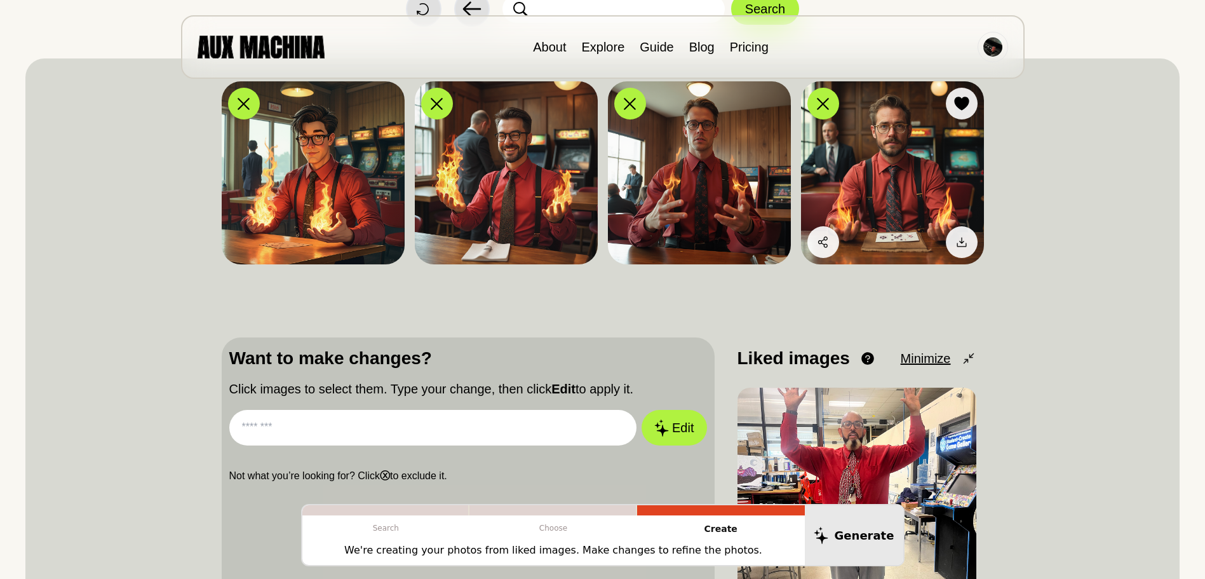
scroll to position [254, 0]
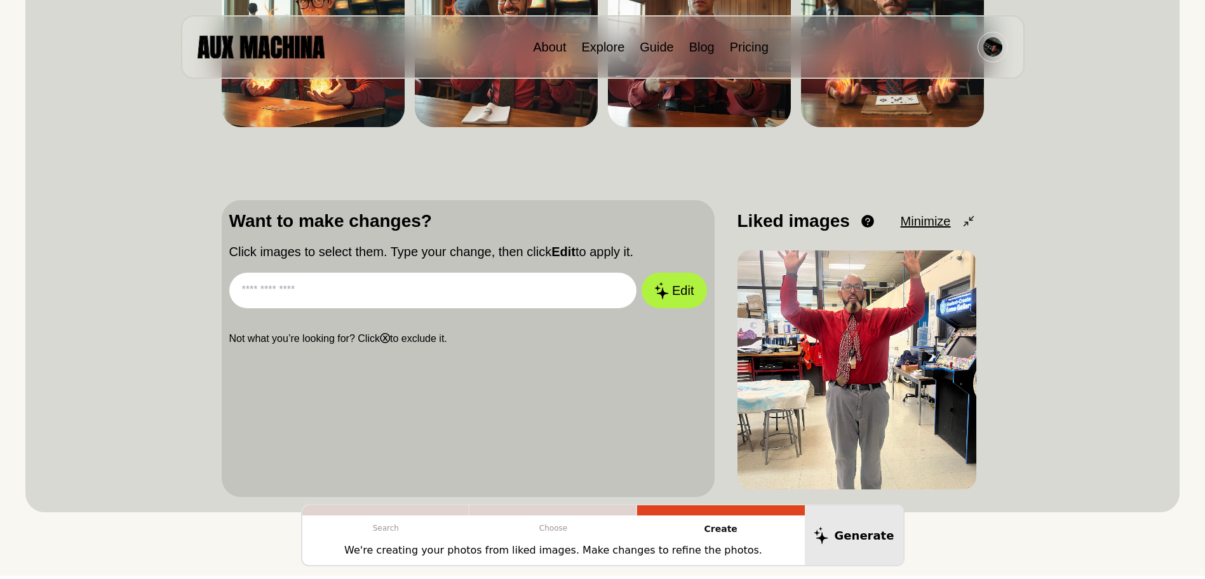
click at [441, 292] on input "text" at bounding box center [433, 290] width 408 height 36
type input "**********"
click at [642, 272] on button "Edit" at bounding box center [674, 290] width 65 height 36
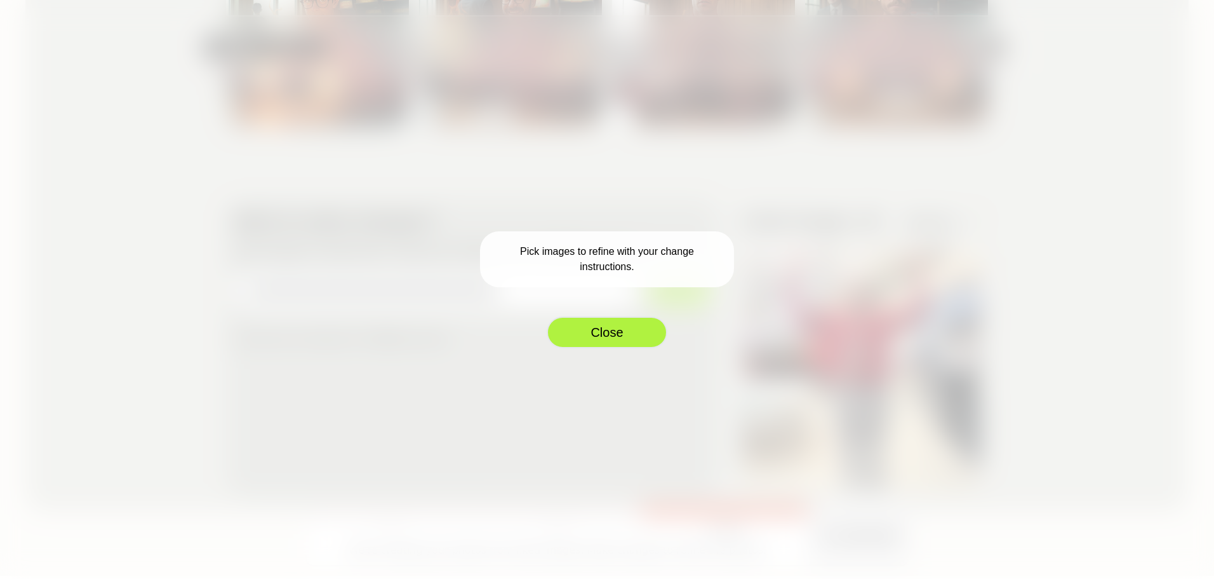
click at [628, 330] on button "Close" at bounding box center [607, 332] width 121 height 32
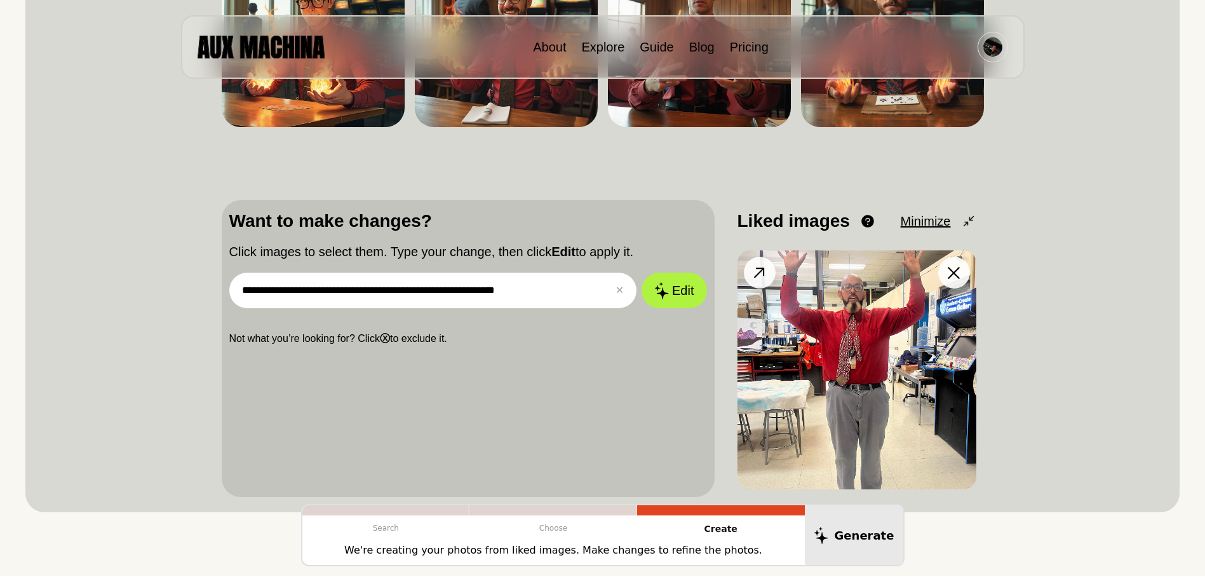
click at [930, 347] on img at bounding box center [856, 369] width 239 height 239
click at [859, 352] on img at bounding box center [856, 369] width 239 height 239
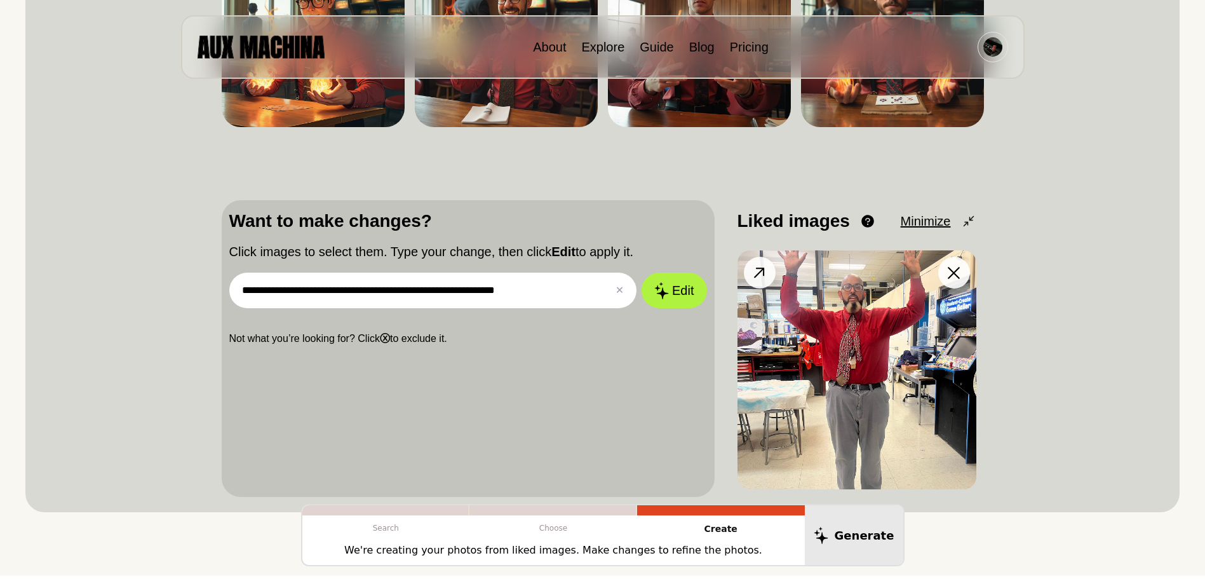
click at [859, 352] on img at bounding box center [856, 369] width 239 height 239
click at [850, 360] on img at bounding box center [856, 369] width 239 height 239
click at [678, 280] on button "Edit" at bounding box center [674, 290] width 69 height 37
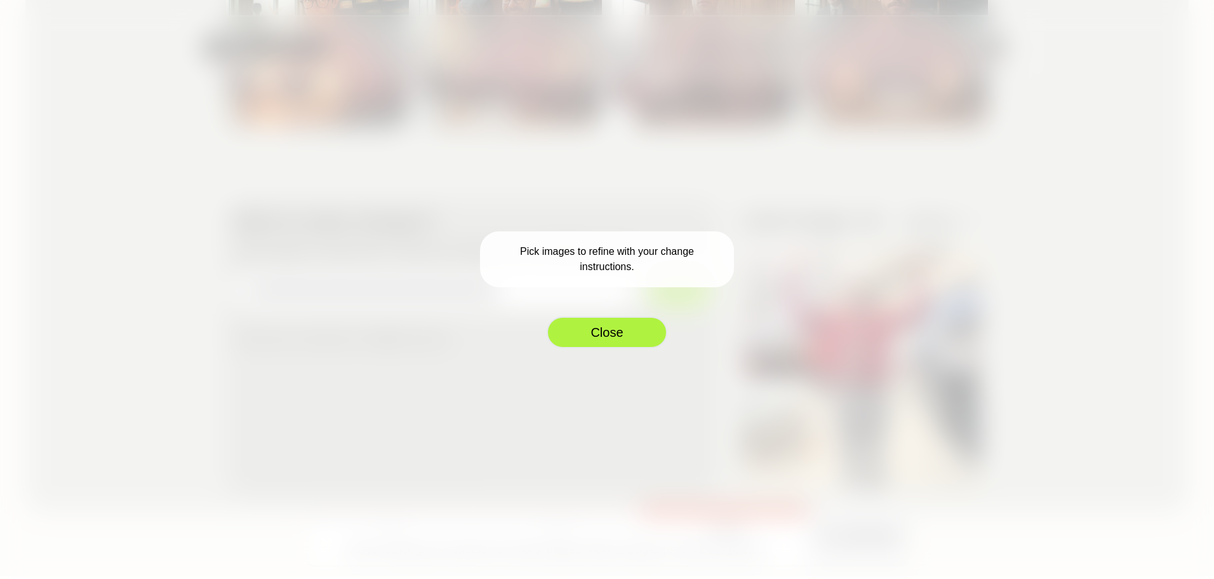
click at [611, 332] on button "Close" at bounding box center [607, 332] width 121 height 32
